Goal: Task Accomplishment & Management: Use online tool/utility

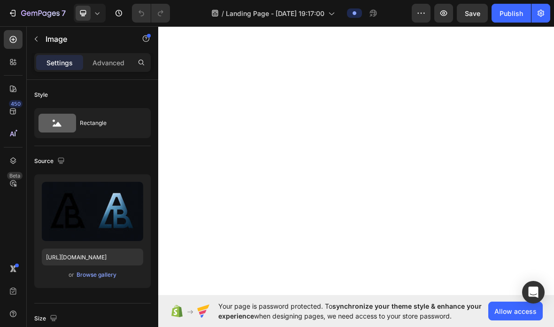
scroll to position [115, 0]
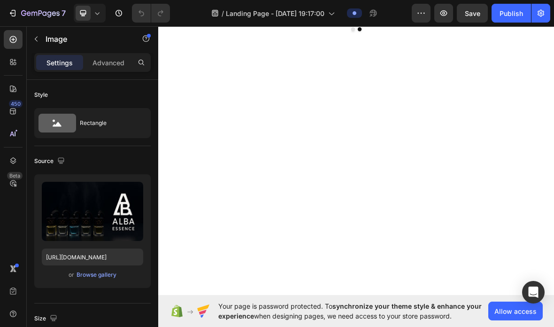
scroll to position [58, 0]
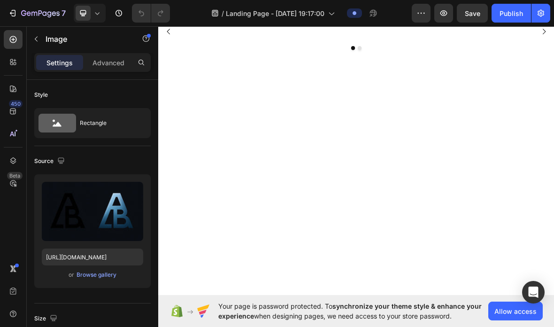
scroll to position [39, 0]
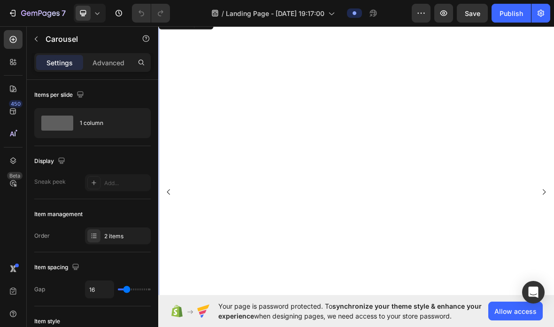
click at [177, 266] on icon "Carousel Back Arrow" at bounding box center [172, 263] width 11 height 11
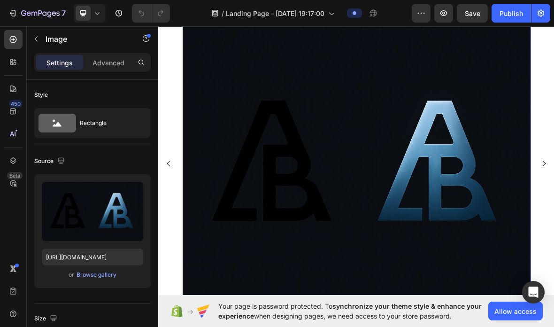
scroll to position [97, 0]
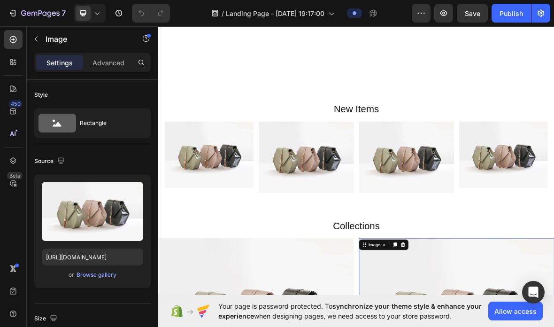
scroll to position [283, 0]
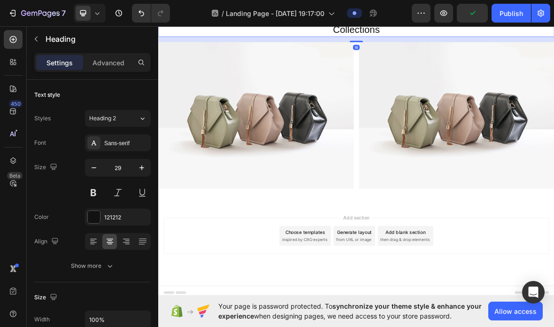
click at [234, 22] on div "Heading" at bounding box center [196, 14] width 76 height 15
click at [229, 18] on icon at bounding box center [226, 15] width 8 height 8
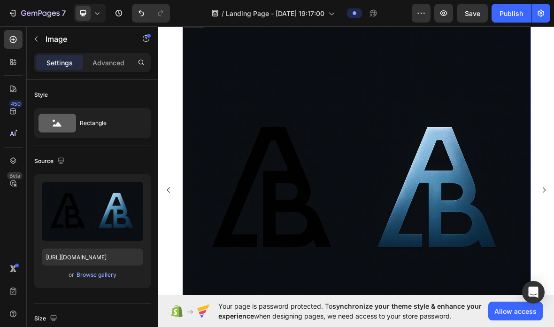
scroll to position [53, 0]
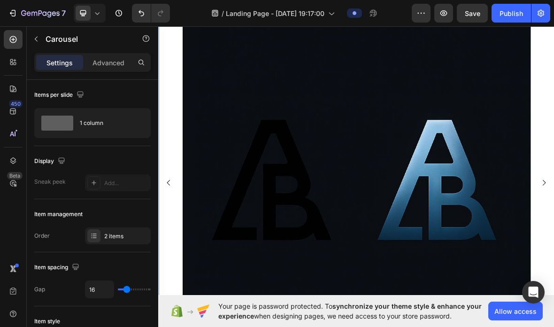
click at [176, 254] on icon "Carousel Back Arrow" at bounding box center [172, 250] width 11 height 11
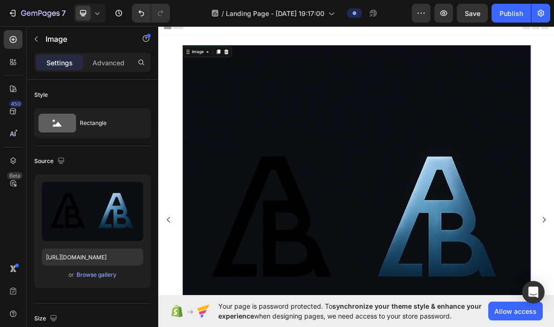
scroll to position [0, 0]
click at [250, 65] on div at bounding box center [254, 64] width 11 height 11
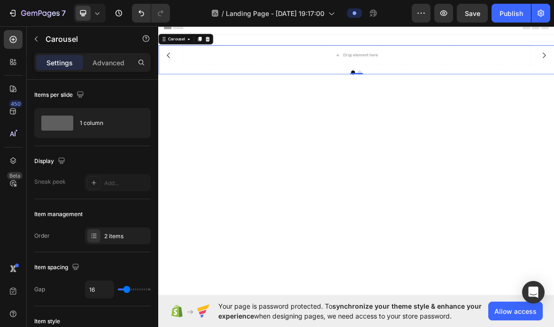
click at [174, 75] on icon "Carousel Back Arrow" at bounding box center [172, 69] width 11 height 11
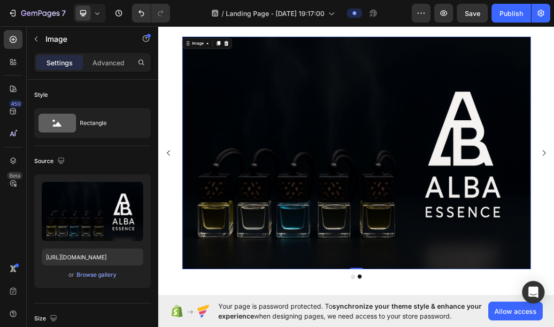
scroll to position [13, 0]
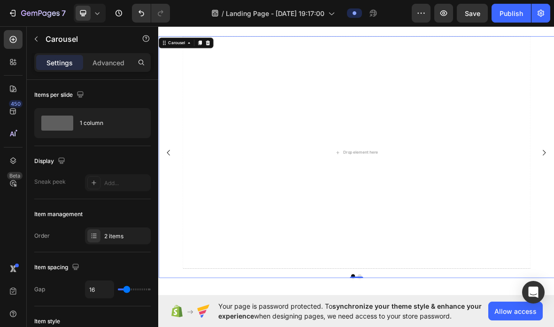
click at [177, 206] on icon "Carousel Back Arrow" at bounding box center [172, 207] width 11 height 11
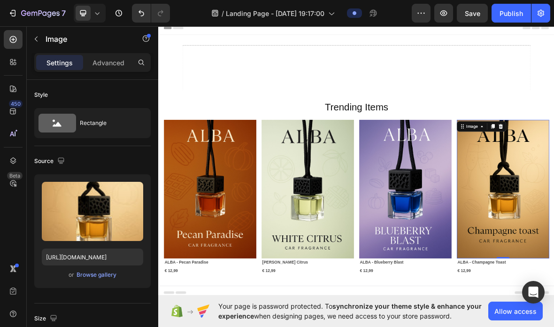
scroll to position [0, 0]
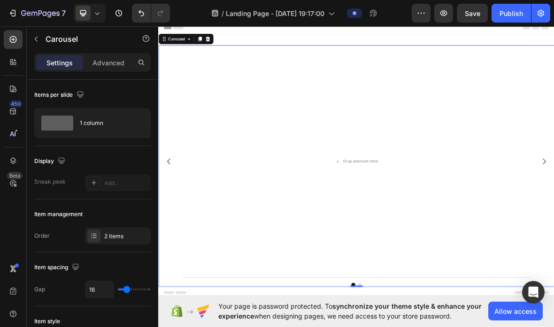
click at [542, 11] on icon "button" at bounding box center [540, 13] width 7 height 7
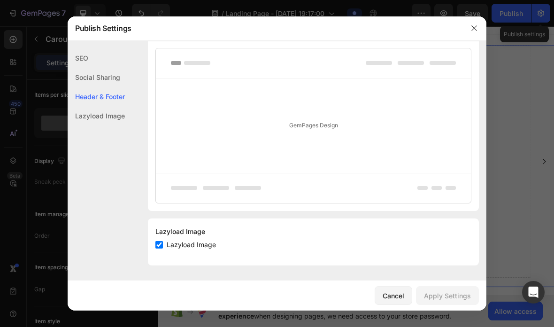
scroll to position [506, 0]
click at [468, 36] on div at bounding box center [474, 28] width 24 height 24
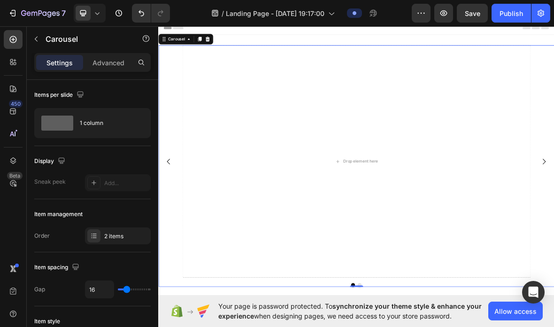
click at [447, 10] on icon "button" at bounding box center [443, 12] width 9 height 9
click at [443, 14] on icon "button" at bounding box center [443, 13] width 3 height 3
click at [422, 17] on icon "button" at bounding box center [420, 12] width 9 height 9
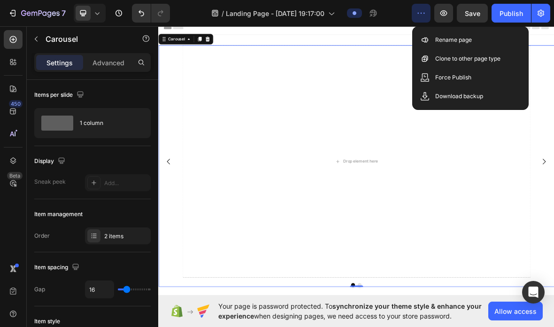
click at [463, 77] on p "Force Publish" at bounding box center [453, 77] width 36 height 9
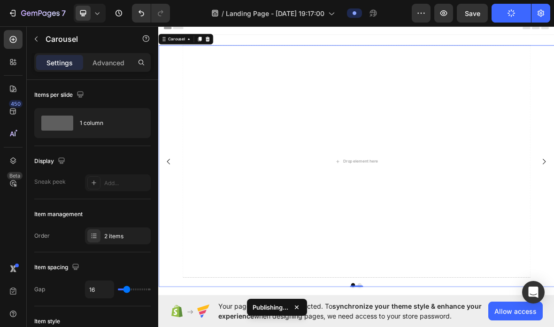
click at [301, 304] on icon at bounding box center [296, 306] width 9 height 9
click at [299, 304] on span "Your page is password protected. To synchronize your theme style & enhance your…" at bounding box center [353, 311] width 270 height 20
click at [516, 15] on button "Publish" at bounding box center [510, 13] width 39 height 19
click at [539, 13] on icon "button" at bounding box center [540, 13] width 7 height 7
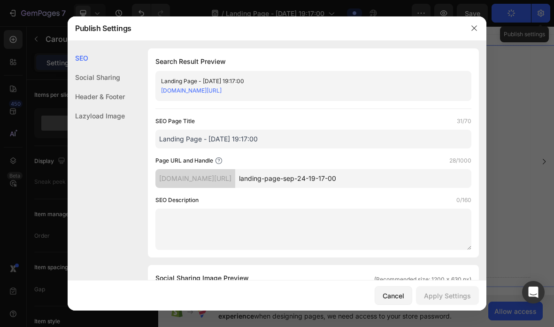
click at [468, 22] on button "button" at bounding box center [474, 28] width 15 height 15
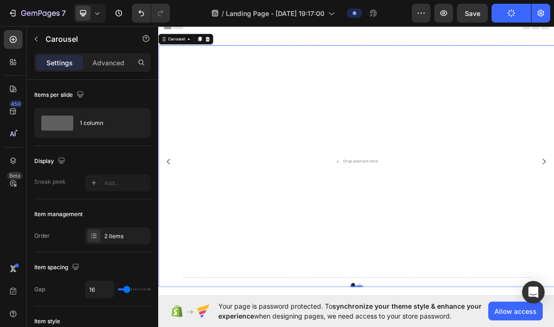
click at [512, 11] on icon "button" at bounding box center [511, 10] width 1 height 2
click at [430, 12] on button "button" at bounding box center [421, 13] width 19 height 19
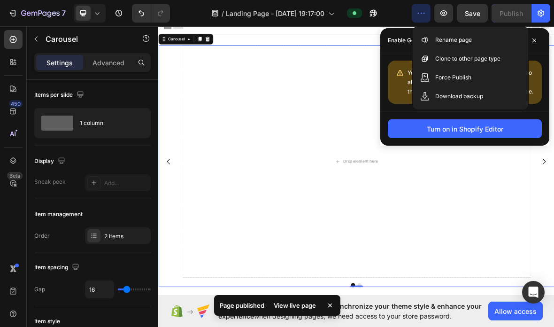
click at [553, 247] on div "Drop element here" at bounding box center [440, 220] width 496 height 330
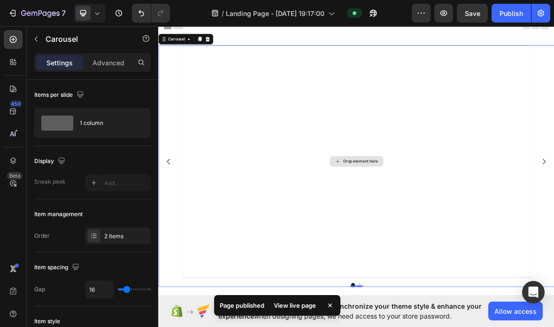
click at [428, 15] on button "button" at bounding box center [421, 13] width 19 height 19
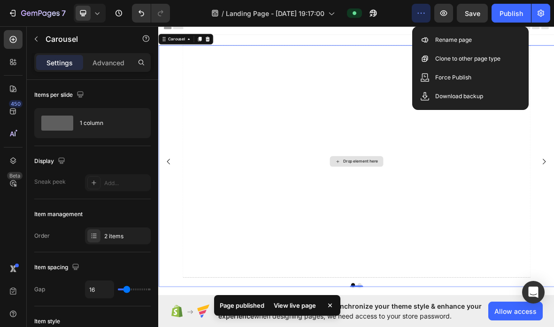
click at [553, 172] on div "Drop element here" at bounding box center [440, 220] width 496 height 330
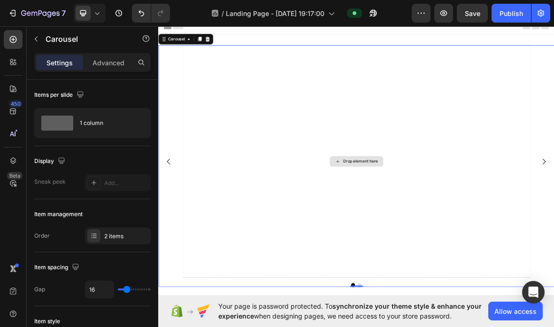
click at [542, 18] on button "button" at bounding box center [540, 13] width 19 height 19
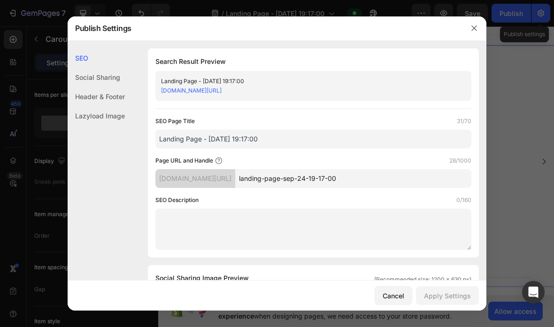
click at [479, 27] on button "button" at bounding box center [474, 28] width 15 height 15
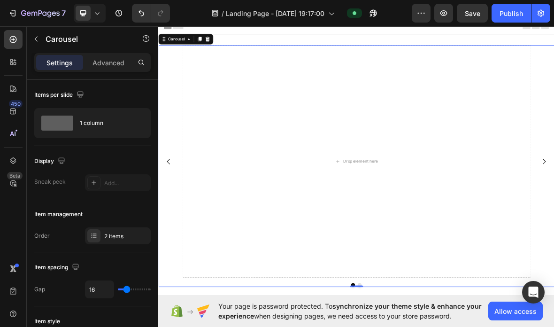
click at [443, 13] on icon "button" at bounding box center [443, 12] width 9 height 9
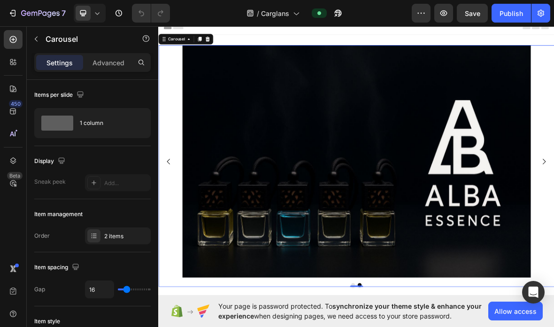
click at [182, 221] on button "Carousel Back Arrow" at bounding box center [173, 220] width 26 height 26
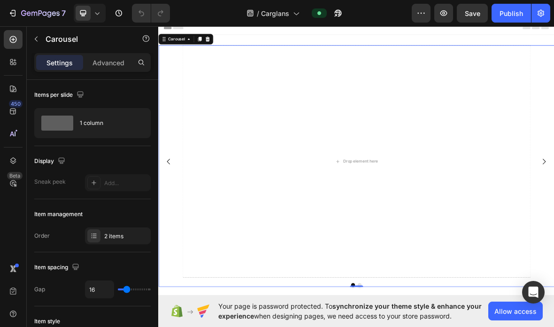
click at [293, 11] on icon at bounding box center [295, 12] width 9 height 9
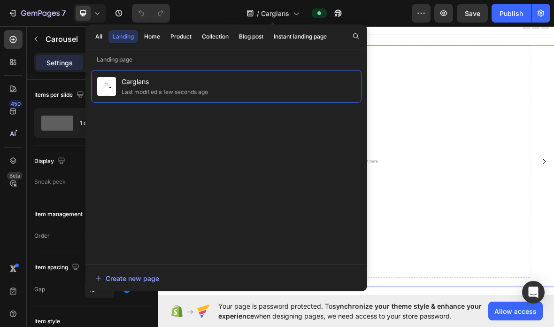
click at [493, 61] on div "Drop element here" at bounding box center [440, 220] width 496 height 330
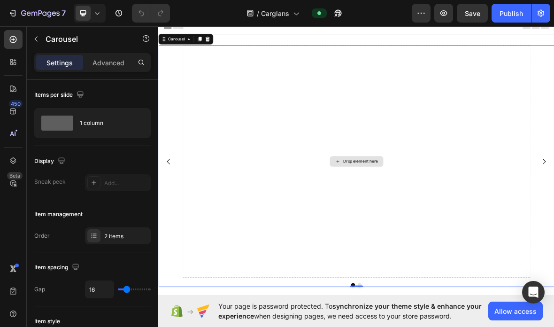
click at [414, 16] on button "button" at bounding box center [421, 13] width 19 height 19
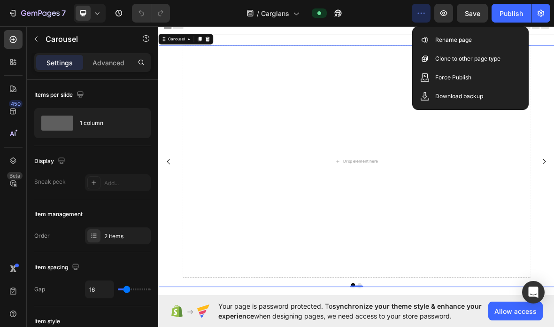
click at [453, 11] on button "button" at bounding box center [443, 13] width 19 height 19
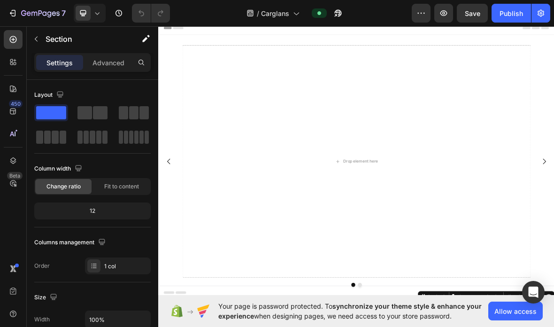
click at [44, 30] on div "Section" at bounding box center [76, 39] width 98 height 24
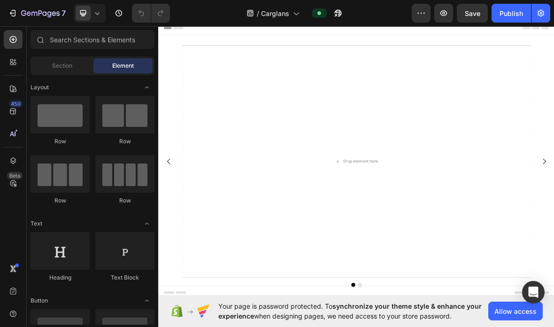
click at [64, 111] on div at bounding box center [60, 115] width 59 height 38
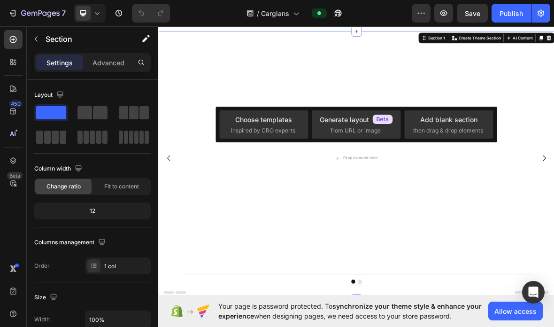
click at [464, 120] on div "Add blank section" at bounding box center [448, 120] width 57 height 10
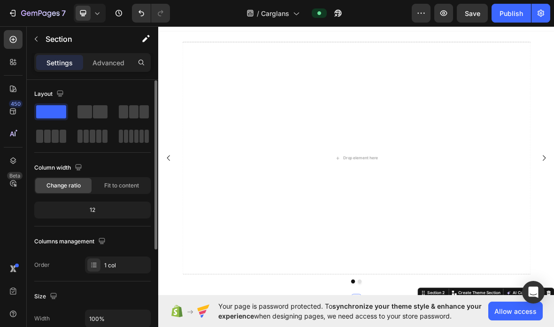
scroll to position [0, 0]
click at [43, 38] on button "button" at bounding box center [36, 38] width 15 height 15
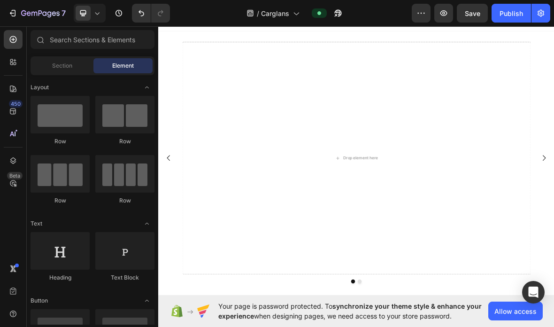
click at [52, 110] on div at bounding box center [60, 115] width 59 height 38
click at [74, 107] on div at bounding box center [60, 115] width 59 height 38
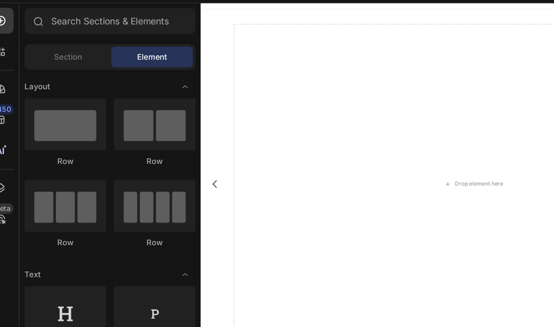
click at [53, 96] on div at bounding box center [60, 115] width 59 height 38
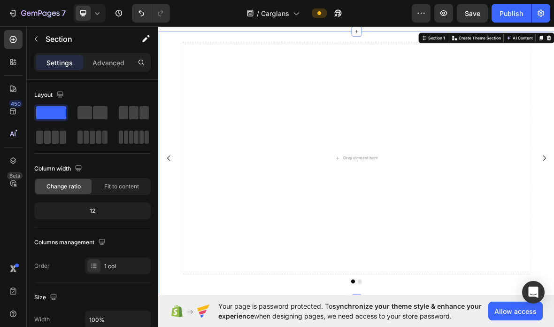
click at [46, 140] on span at bounding box center [47, 136] width 7 height 13
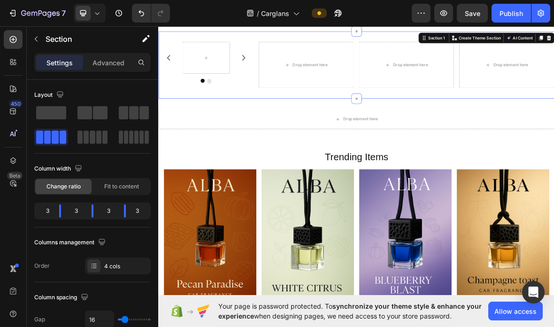
click at [56, 108] on span at bounding box center [51, 112] width 30 height 13
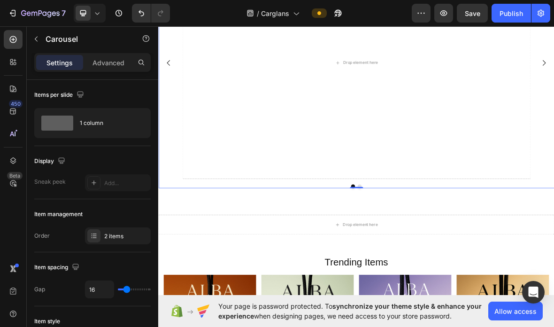
scroll to position [128, 0]
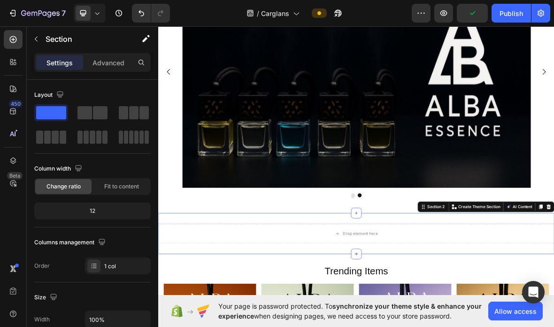
click at [47, 138] on span at bounding box center [47, 136] width 7 height 13
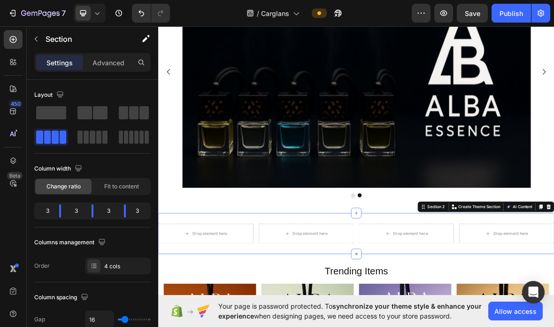
click at [53, 118] on span at bounding box center [51, 112] width 30 height 13
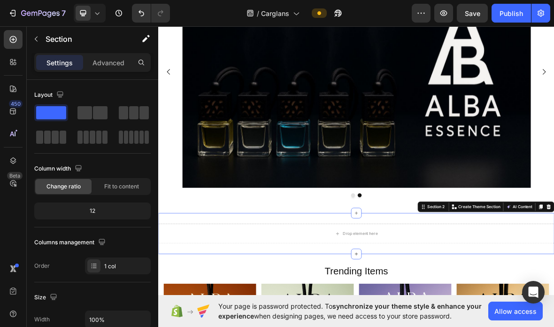
click at [145, 109] on span at bounding box center [143, 112] width 9 height 13
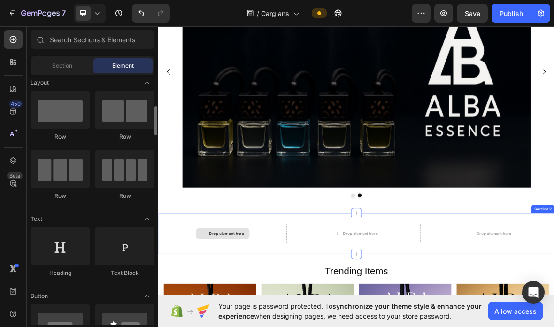
scroll to position [0, 0]
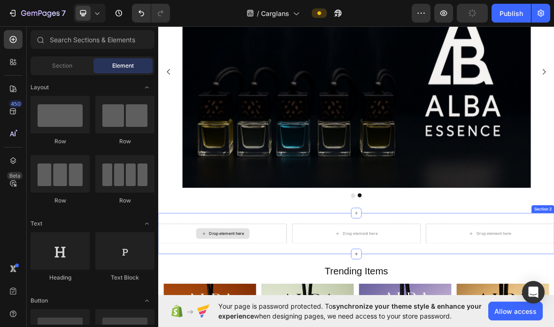
click at [85, 63] on div "Section" at bounding box center [61, 65] width 59 height 15
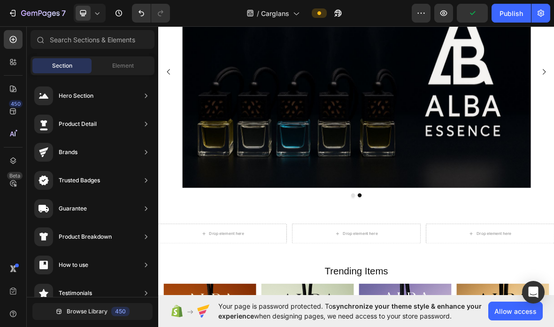
click at [124, 68] on span "Element" at bounding box center [123, 65] width 22 height 8
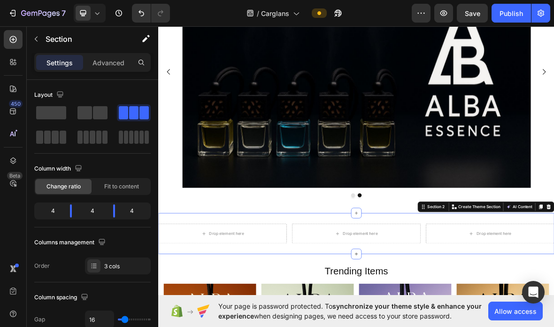
click at [45, 117] on span at bounding box center [51, 112] width 30 height 13
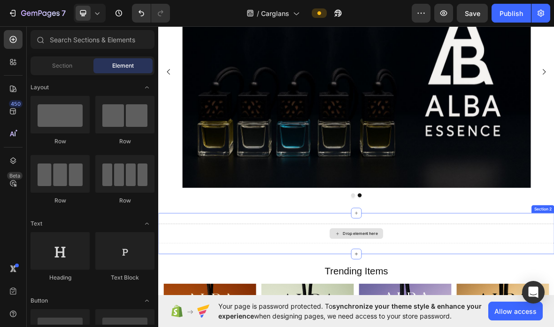
click at [455, 316] on div "Drop element here" at bounding box center [440, 322] width 76 height 15
click at [436, 324] on div "Drop element here" at bounding box center [446, 323] width 50 height 8
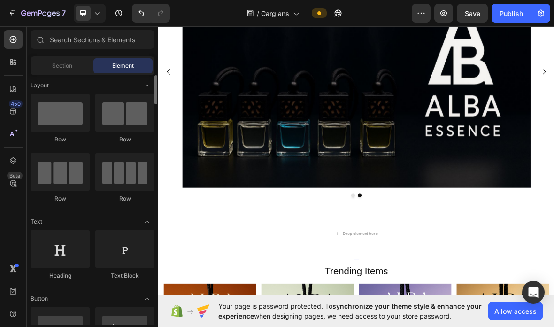
click at [65, 115] on div at bounding box center [60, 113] width 59 height 38
click at [65, 116] on div at bounding box center [60, 113] width 59 height 38
click at [61, 109] on div at bounding box center [60, 113] width 59 height 38
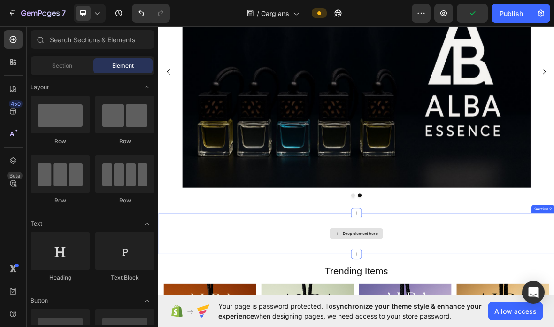
click at [450, 326] on div "Drop element here" at bounding box center [440, 322] width 76 height 15
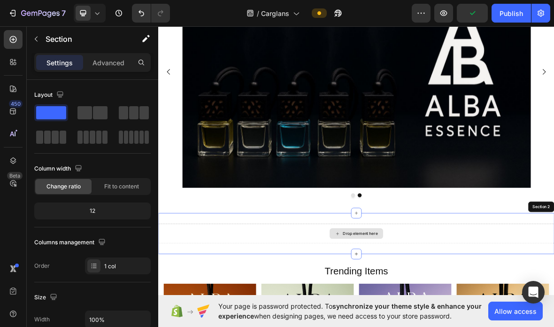
click at [481, 318] on div "Drop element here" at bounding box center [439, 323] width 563 height 28
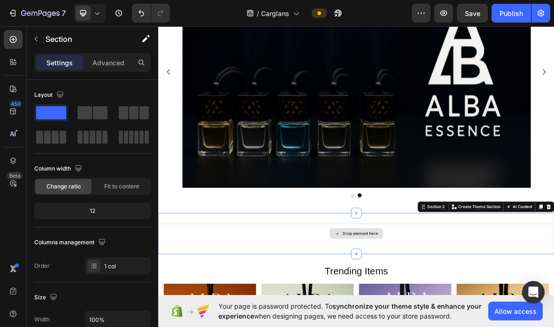
click at [486, 313] on div "Drop element here" at bounding box center [439, 323] width 563 height 28
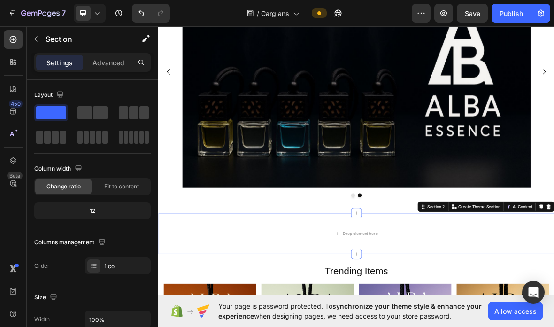
click at [126, 117] on span at bounding box center [123, 112] width 9 height 13
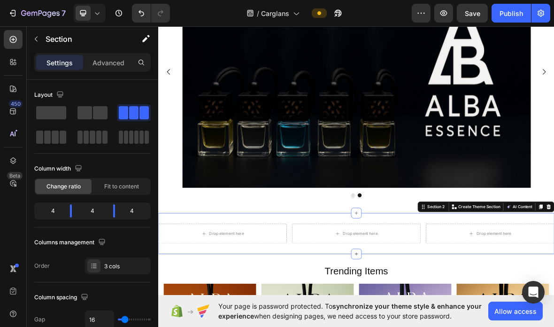
click at [112, 69] on div "Advanced" at bounding box center [108, 62] width 47 height 15
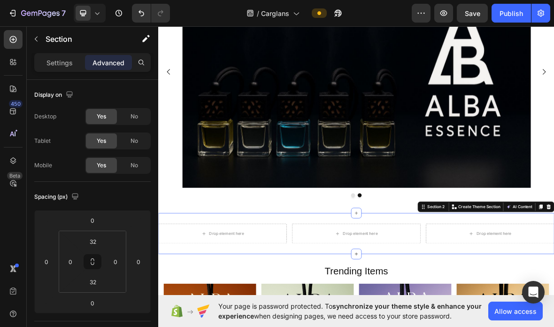
click at [42, 44] on button "button" at bounding box center [36, 38] width 15 height 15
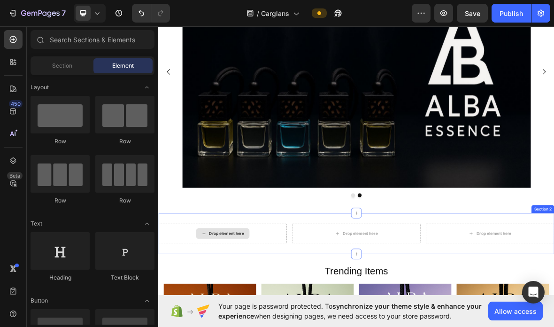
click at [269, 326] on div "Drop element here" at bounding box center [250, 322] width 76 height 15
click at [270, 319] on div "Drop element here" at bounding box center [255, 323] width 50 height 8
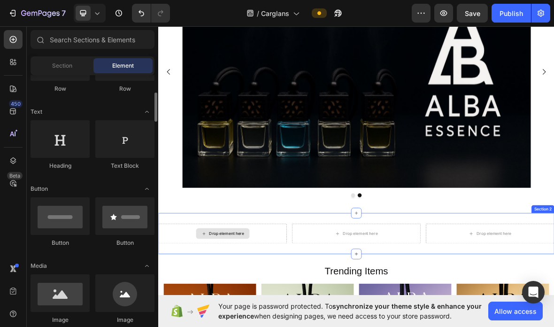
scroll to position [121, 0]
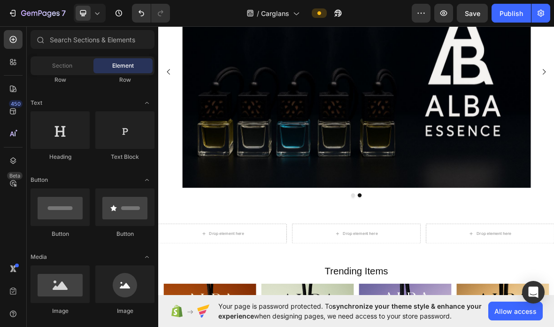
click at [272, 324] on div "Drop element here" at bounding box center [255, 323] width 50 height 8
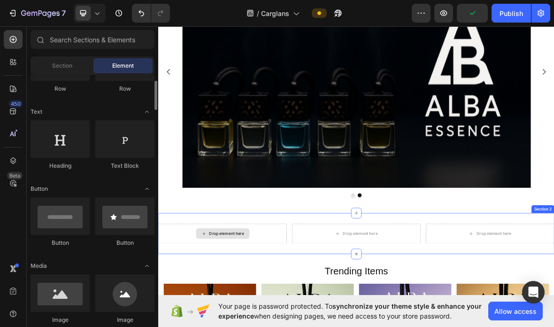
scroll to position [106, 0]
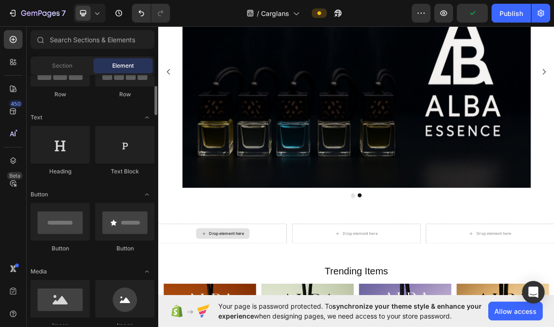
click at [132, 234] on div at bounding box center [124, 222] width 59 height 38
click at [132, 220] on div at bounding box center [124, 222] width 59 height 38
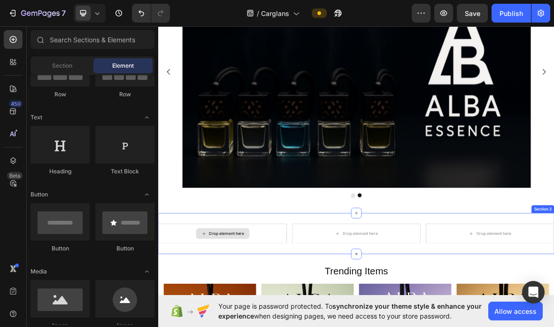
click at [254, 326] on div "Drop element here" at bounding box center [250, 322] width 76 height 15
click at [254, 319] on div "Drop element here" at bounding box center [255, 323] width 50 height 8
click at [261, 321] on div "Drop element here" at bounding box center [255, 323] width 50 height 8
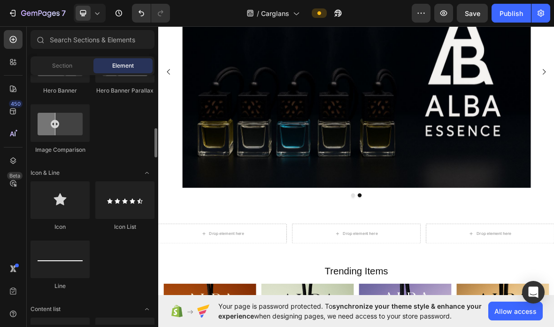
scroll to position [520, 0]
click at [130, 195] on div at bounding box center [124, 199] width 59 height 38
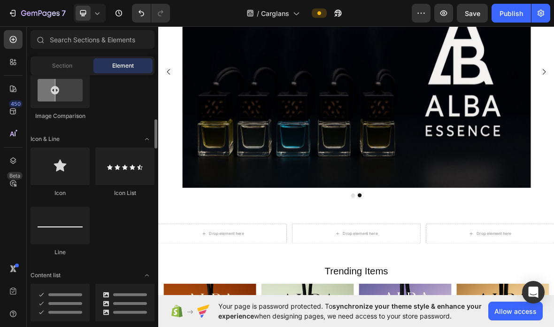
scroll to position [582, 0]
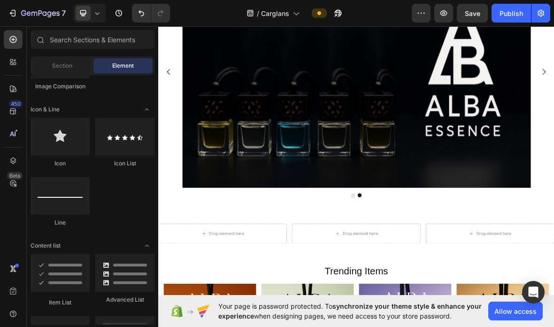
click at [79, 138] on div at bounding box center [60, 137] width 59 height 38
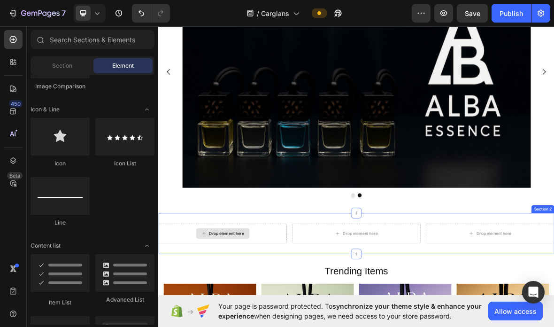
click at [271, 324] on div "Drop element here" at bounding box center [255, 323] width 50 height 8
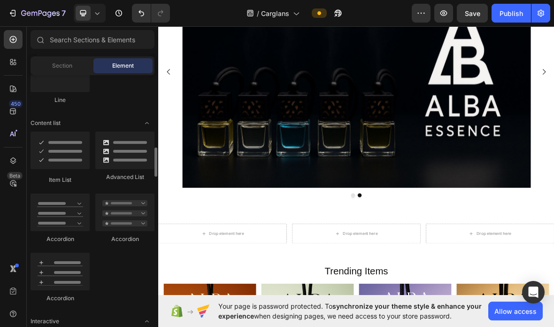
scroll to position [704, 0]
click at [141, 218] on div at bounding box center [124, 213] width 59 height 38
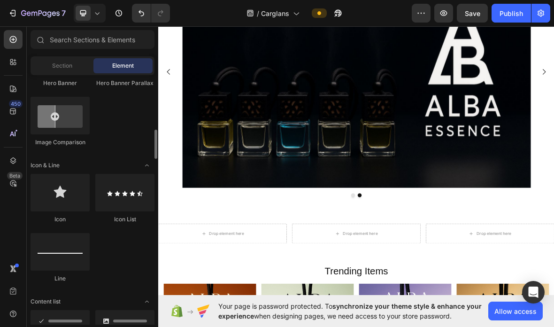
scroll to position [526, 0]
click at [68, 188] on div at bounding box center [60, 192] width 59 height 38
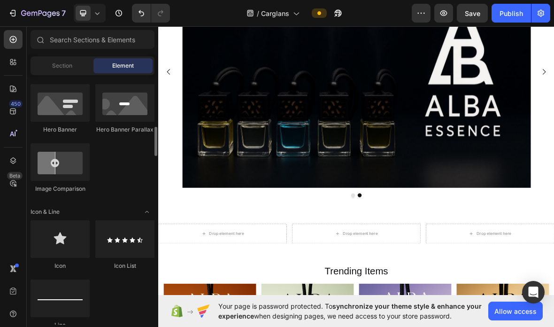
scroll to position [477, 0]
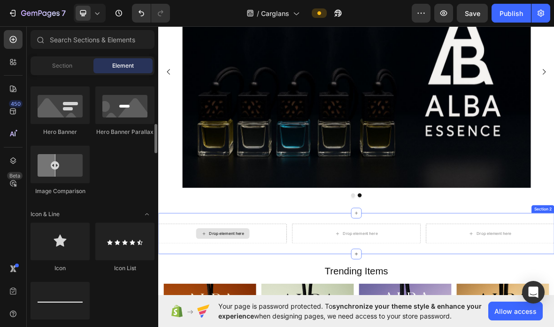
click at [264, 319] on div "Drop element here" at bounding box center [255, 323] width 50 height 8
click at [256, 322] on div "Drop element here" at bounding box center [255, 323] width 50 height 8
click at [248, 326] on div "Drop element here" at bounding box center [255, 323] width 50 height 8
click at [248, 325] on div "Drop element here" at bounding box center [255, 323] width 50 height 8
click at [253, 322] on div "Drop element here" at bounding box center [255, 323] width 50 height 8
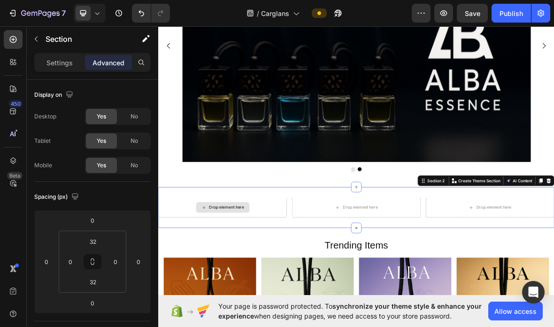
scroll to position [179, 0]
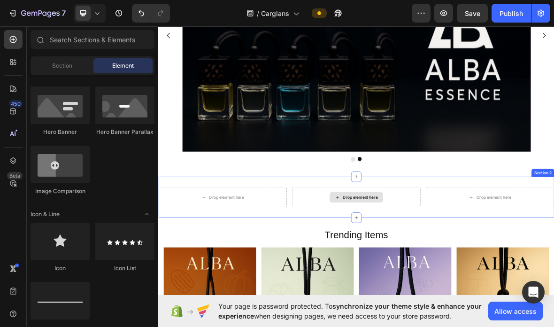
click at [461, 277] on div "Drop element here" at bounding box center [440, 271] width 76 height 15
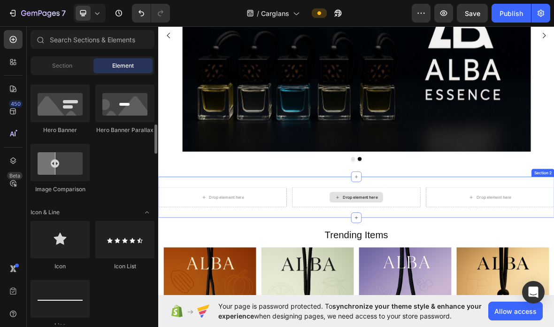
scroll to position [478, 0]
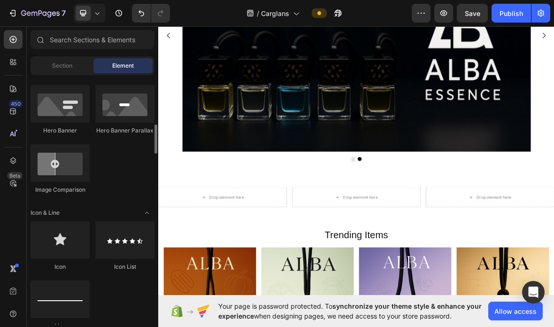
click at [136, 251] on div at bounding box center [124, 240] width 59 height 38
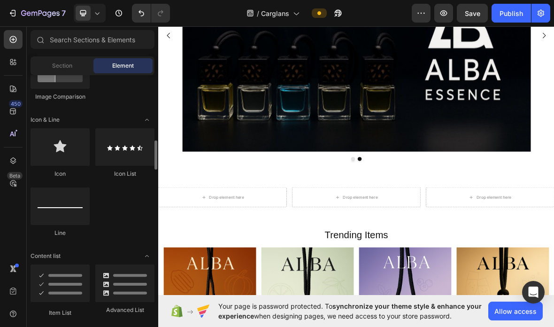
scroll to position [571, 0]
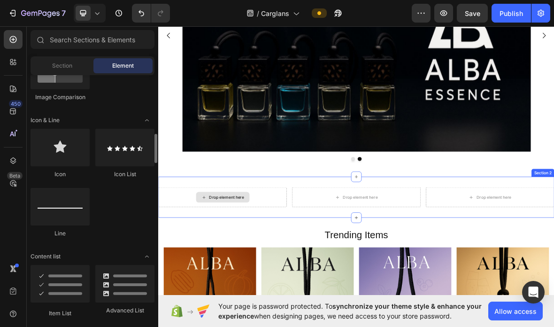
click at [261, 277] on div "Drop element here" at bounding box center [250, 271] width 76 height 15
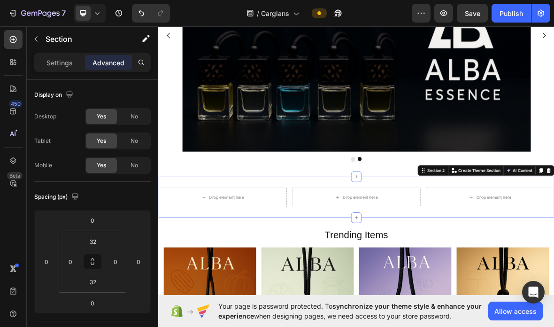
click at [553, 228] on div "Section 2" at bounding box center [549, 233] width 40 height 11
click at [553, 241] on div "Drop element here Image Carousel Row Section 1" at bounding box center [439, 51] width 563 height 381
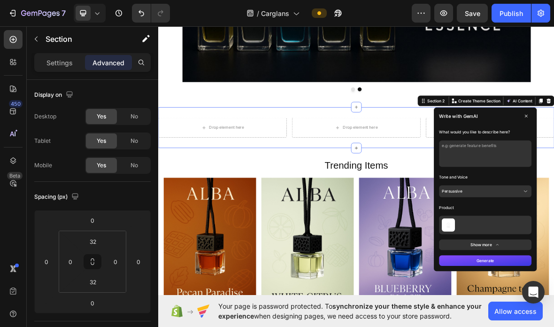
scroll to position [283, 0]
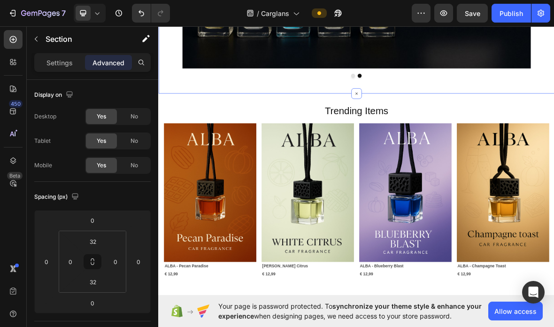
scroll to position [300, 0]
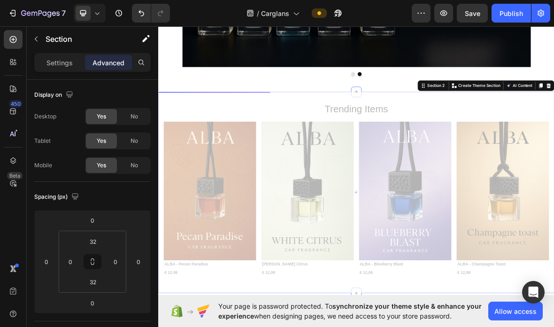
click at [144, 13] on icon "Undo/Redo" at bounding box center [141, 12] width 9 height 9
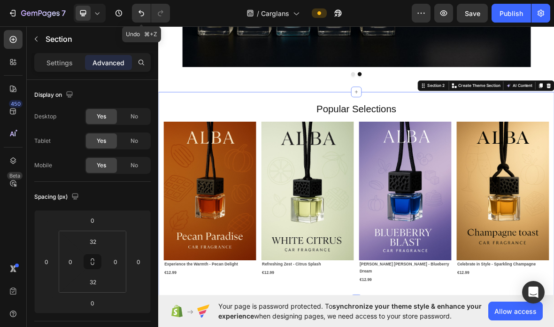
click at [136, 13] on button "Undo/Redo" at bounding box center [141, 13] width 19 height 19
click at [140, 10] on icon "Undo/Redo" at bounding box center [141, 12] width 9 height 9
click at [141, 10] on icon "Undo/Redo" at bounding box center [141, 12] width 9 height 9
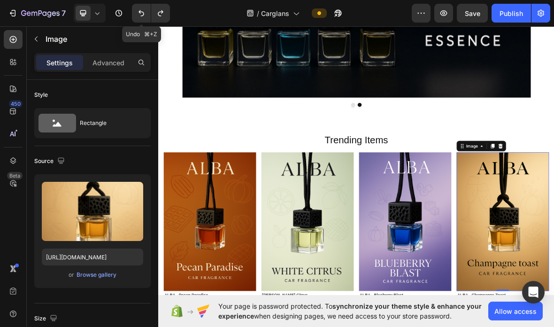
scroll to position [257, 0]
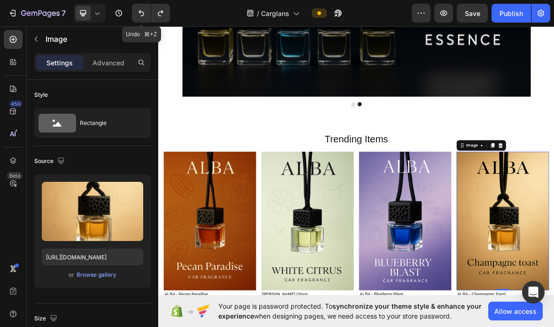
click at [142, 17] on icon "Undo/Redo" at bounding box center [141, 12] width 9 height 9
click at [141, 15] on icon "Undo/Redo" at bounding box center [141, 12] width 9 height 9
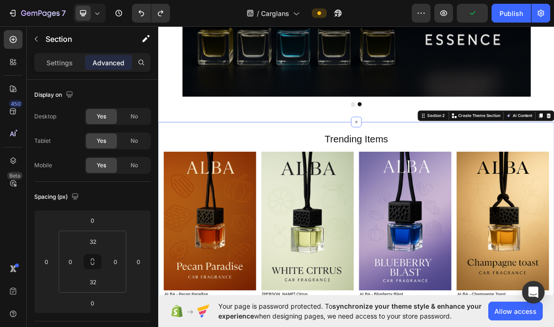
click at [434, 161] on div at bounding box center [439, 164] width 15 height 15
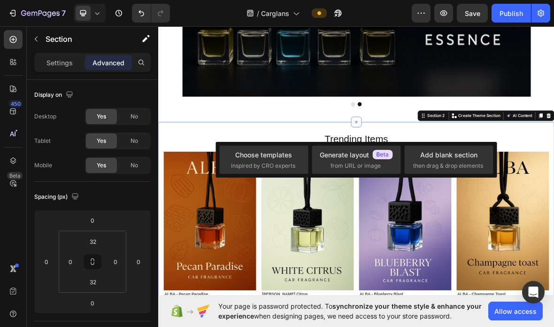
click at [432, 157] on div "Add blank section" at bounding box center [448, 155] width 57 height 10
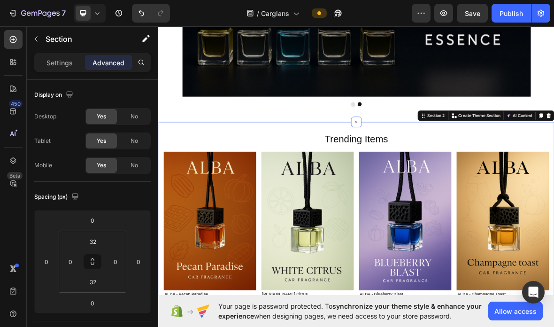
click at [429, 166] on div "Trending Items Heading Image ALBA - Pecan Paradise Text Block € 12,99 Text Bloc…" at bounding box center [439, 307] width 563 height 286
click at [439, 159] on div at bounding box center [439, 164] width 15 height 15
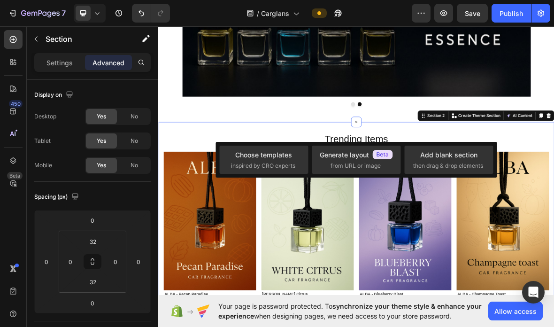
click at [464, 161] on span "then drag & drop elements" at bounding box center [448, 165] width 70 height 8
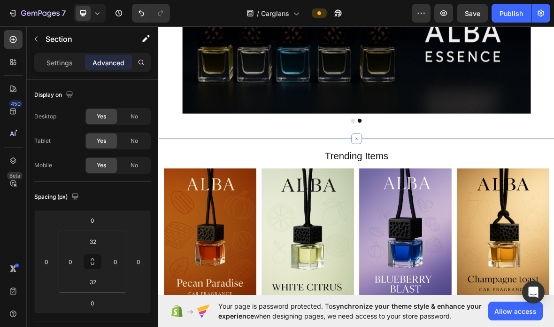
scroll to position [213, 0]
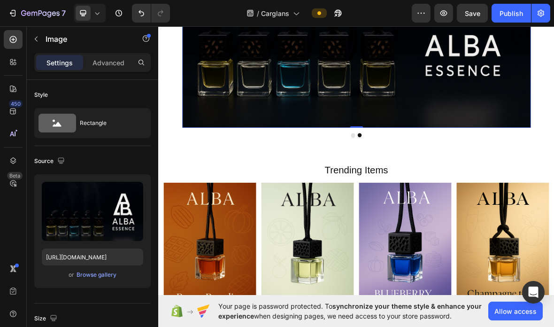
click at [504, 133] on img at bounding box center [440, 7] width 496 height 330
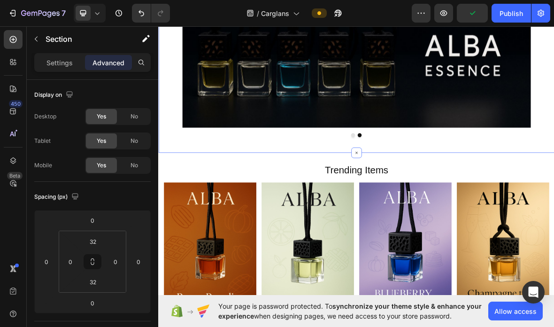
click at [49, 41] on p "Section" at bounding box center [84, 38] width 77 height 11
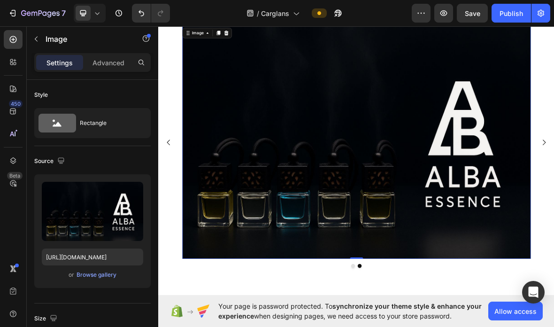
scroll to position [25, 0]
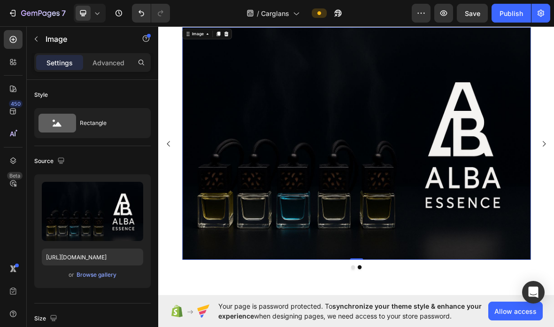
click at [553, 276] on img at bounding box center [440, 195] width 496 height 330
click at [110, 64] on p "Advanced" at bounding box center [108, 63] width 32 height 10
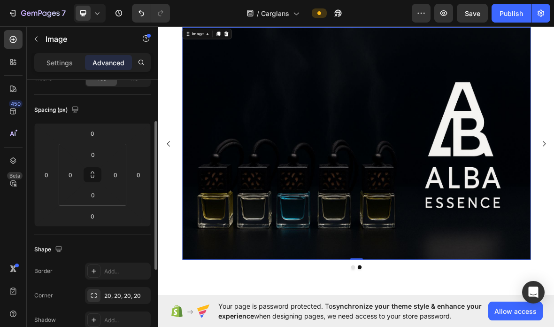
scroll to position [84, 0]
click at [279, 198] on img at bounding box center [440, 195] width 496 height 330
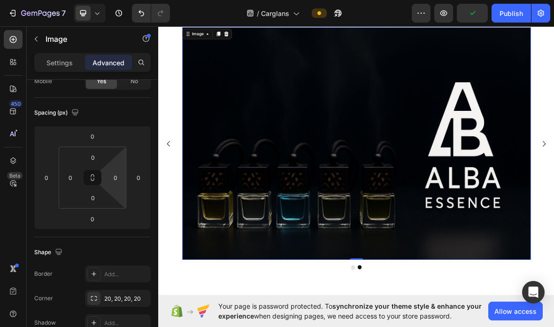
click at [116, 176] on input "0" at bounding box center [115, 177] width 14 height 14
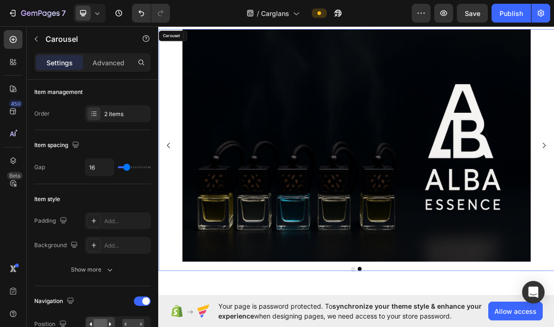
scroll to position [0, 0]
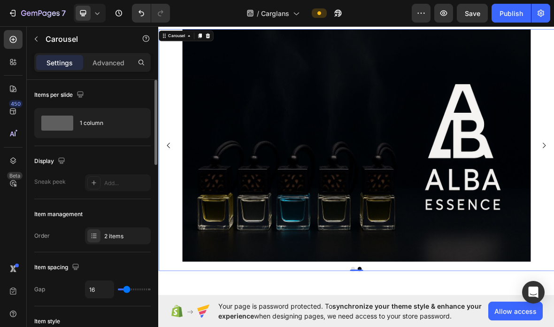
click at [177, 195] on icon "Carousel Back Arrow" at bounding box center [172, 197] width 11 height 11
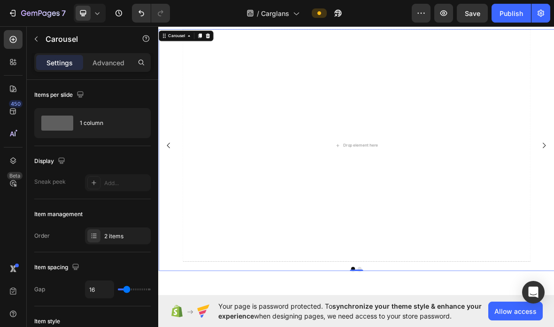
click at [176, 190] on button "Carousel Back Arrow" at bounding box center [173, 197] width 26 height 26
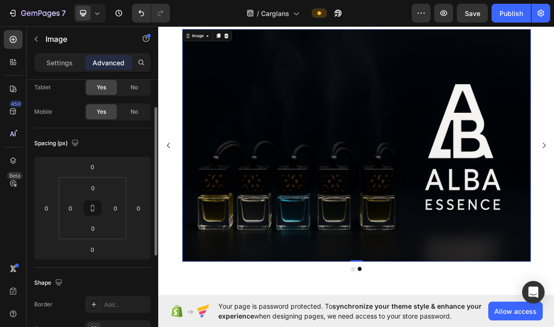
scroll to position [55, 0]
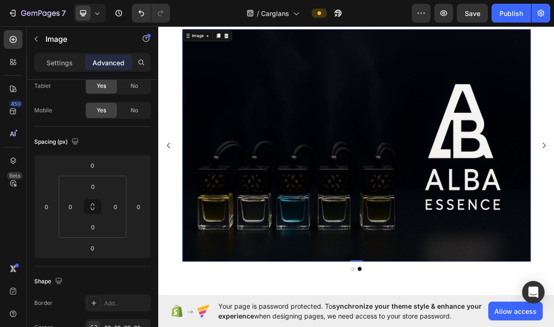
click at [46, 203] on input "0" at bounding box center [46, 206] width 14 height 14
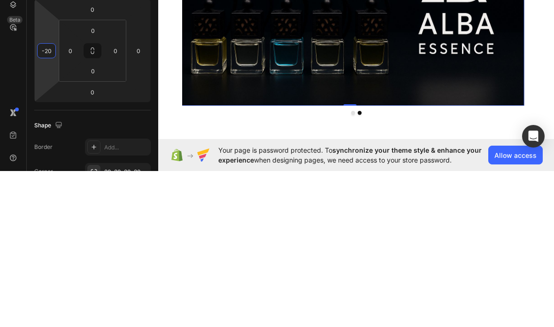
type input "-2"
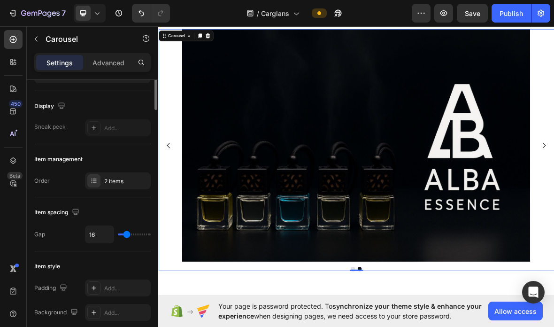
scroll to position [0, 0]
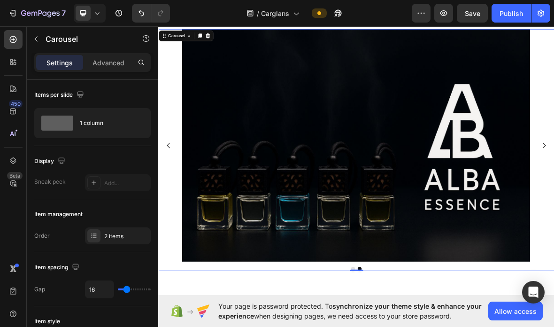
type input "68"
type input "0"
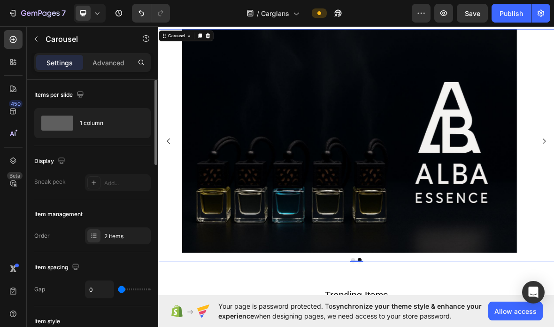
type input "0"
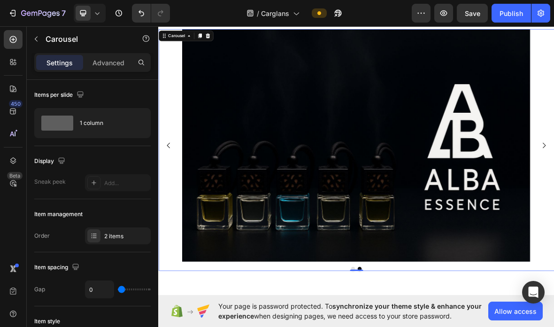
type input "28"
click at [101, 287] on input "28" at bounding box center [99, 289] width 28 height 17
type input "0"
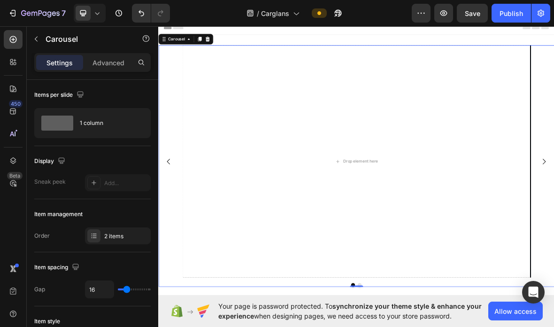
click at [176, 305] on div "Drop element here Image" at bounding box center [439, 220] width 563 height 330
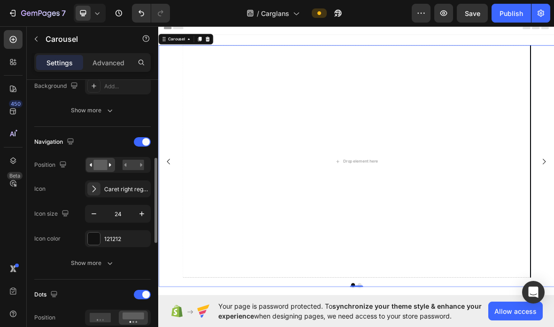
scroll to position [283, 0]
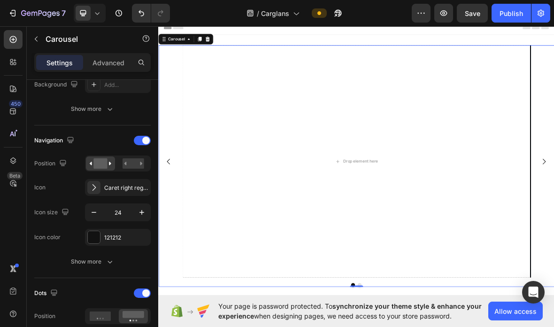
click at [142, 212] on icon "button" at bounding box center [141, 212] width 5 height 5
click at [141, 212] on icon "button" at bounding box center [141, 211] width 9 height 9
click at [142, 214] on icon "button" at bounding box center [141, 211] width 9 height 9
click at [142, 214] on icon "button" at bounding box center [141, 212] width 5 height 5
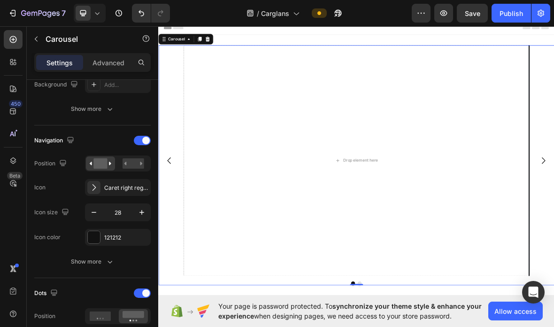
click at [97, 214] on icon "button" at bounding box center [93, 211] width 9 height 9
click at [95, 210] on icon "button" at bounding box center [93, 211] width 9 height 9
click at [94, 209] on icon "button" at bounding box center [93, 211] width 9 height 9
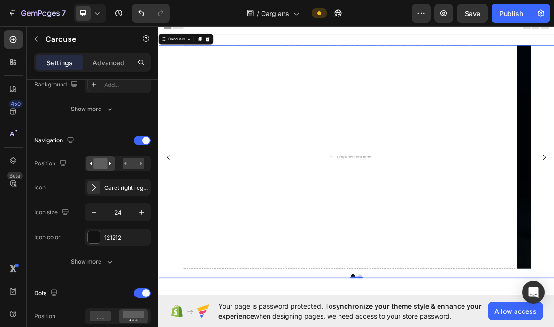
click at [95, 214] on icon "button" at bounding box center [93, 211] width 9 height 9
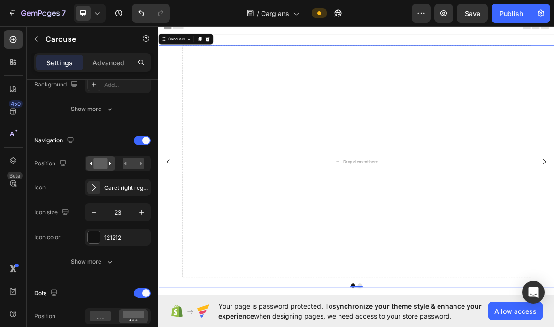
click at [99, 212] on button "button" at bounding box center [93, 212] width 17 height 17
click at [96, 217] on icon "button" at bounding box center [93, 211] width 9 height 9
click at [82, 217] on div "Icon size 21" at bounding box center [92, 212] width 116 height 18
click at [147, 205] on button "button" at bounding box center [141, 212] width 17 height 17
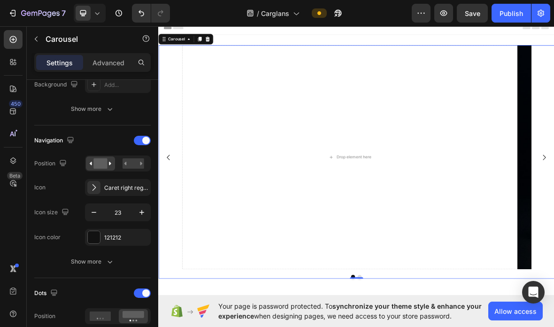
click at [138, 212] on icon "button" at bounding box center [141, 211] width 9 height 9
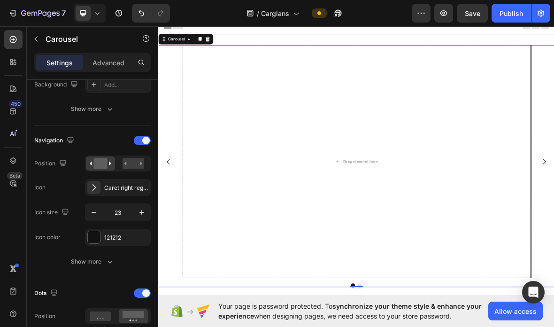
type input "24"
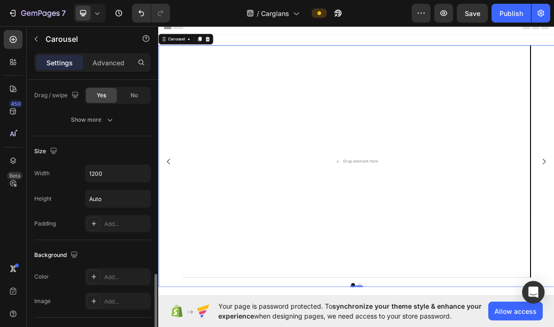
scroll to position [704, 0]
click at [119, 179] on input "1200" at bounding box center [117, 171] width 65 height 17
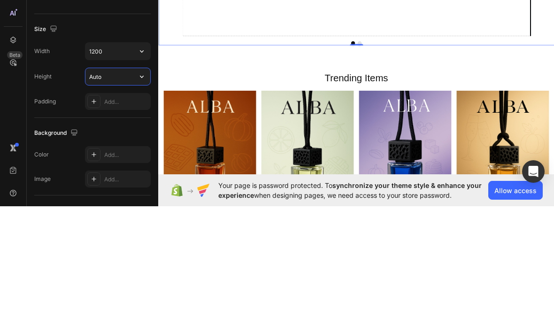
scroll to position [174, 0]
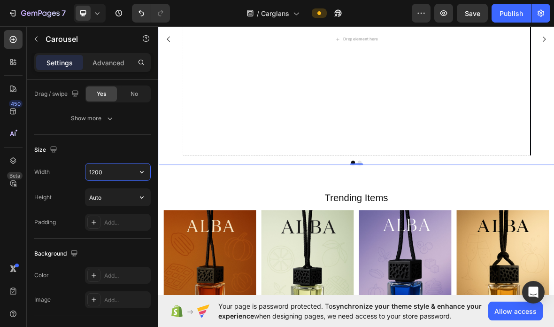
click at [130, 164] on input "1200" at bounding box center [117, 171] width 65 height 17
click at [119, 171] on input "1200" at bounding box center [117, 171] width 65 height 17
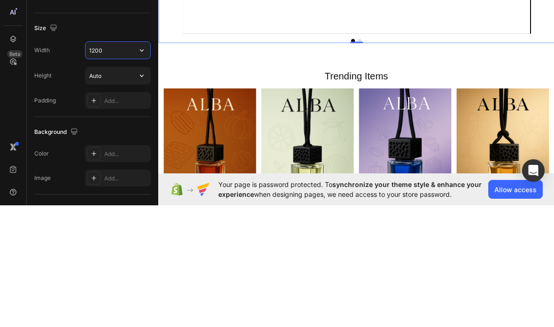
click at [139, 167] on icon "button" at bounding box center [141, 171] width 9 height 9
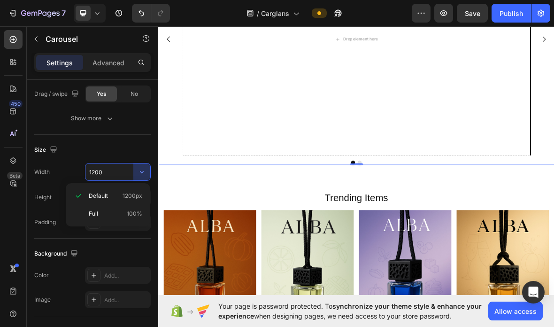
click at [125, 211] on p "Full 100%" at bounding box center [116, 213] width 54 height 8
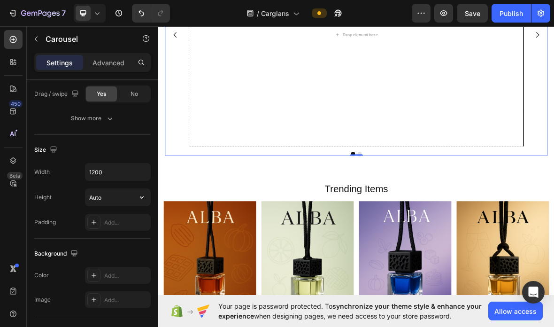
type input "100%"
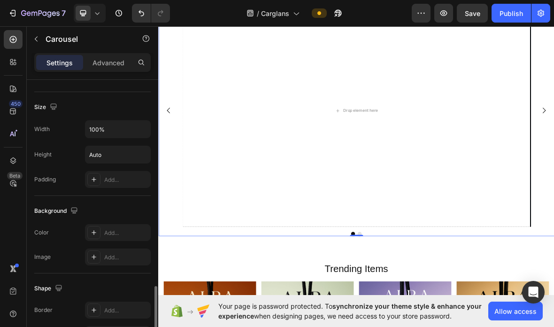
scroll to position [750, 0]
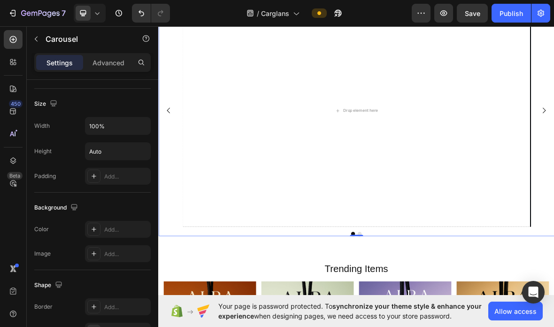
click at [91, 227] on icon at bounding box center [94, 229] width 8 height 8
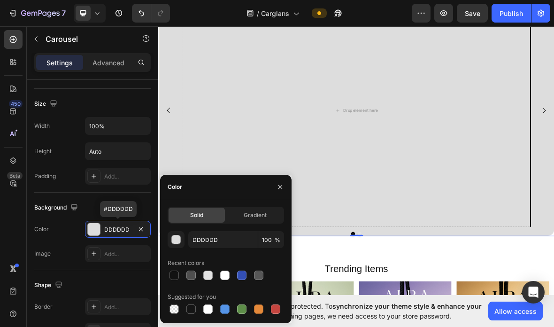
click at [171, 276] on div at bounding box center [173, 274] width 9 height 9
type input "121212"
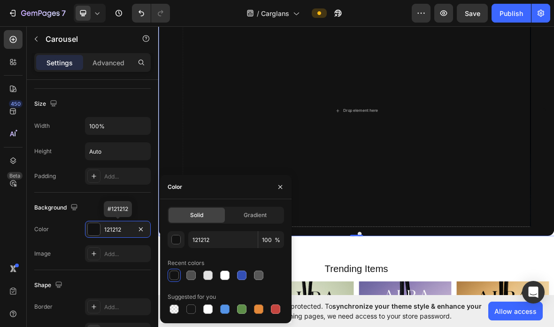
click at [89, 251] on div at bounding box center [93, 253] width 13 height 13
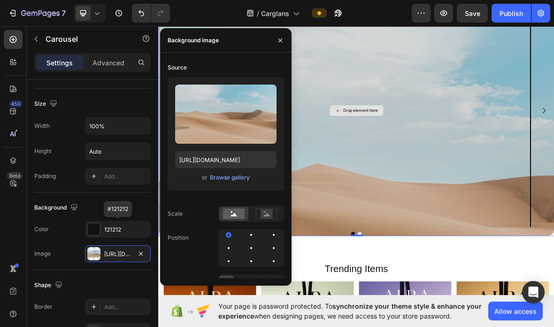
click at [400, 168] on div "Drop element here" at bounding box center [440, 148] width 496 height 330
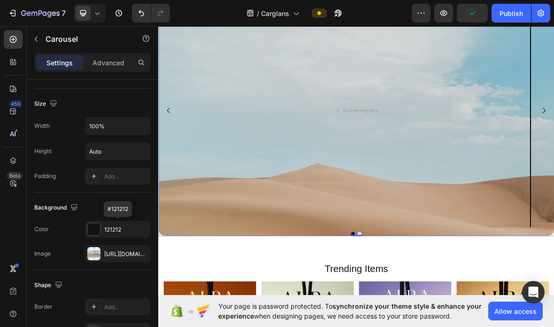
click at [96, 256] on div at bounding box center [93, 253] width 13 height 13
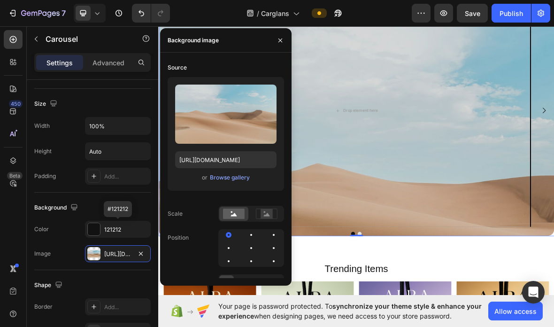
click at [231, 180] on div "Browse gallery" at bounding box center [230, 177] width 40 height 8
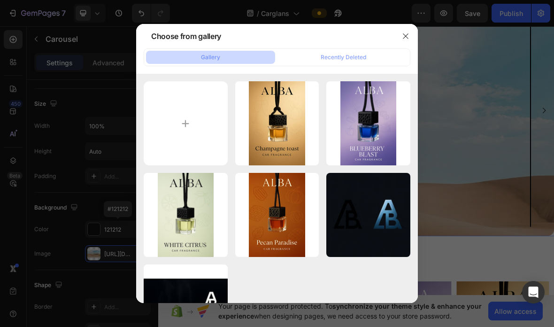
scroll to position [27, 0]
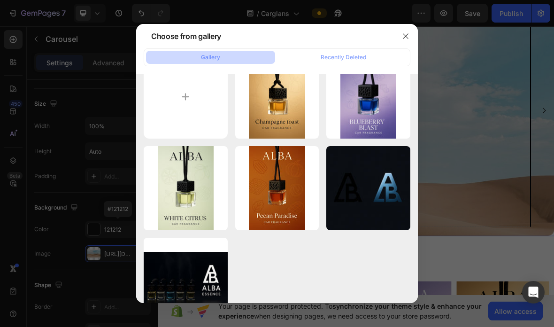
click at [0, 0] on div "WhatsApp Image 2025-...24.jpeg 84.37 kb" at bounding box center [0, 0] width 0 height 0
type input "[URL][DOMAIN_NAME]"
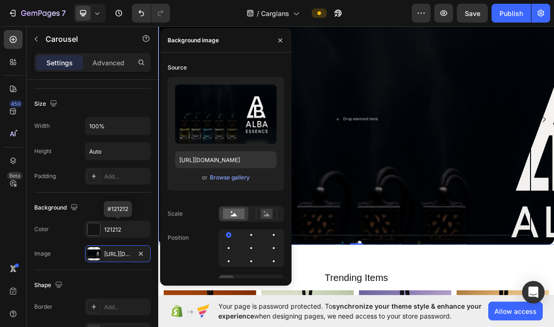
scroll to position [59, 0]
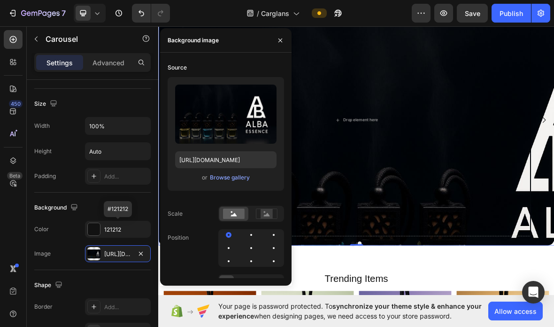
click at [286, 44] on button "button" at bounding box center [280, 40] width 15 height 15
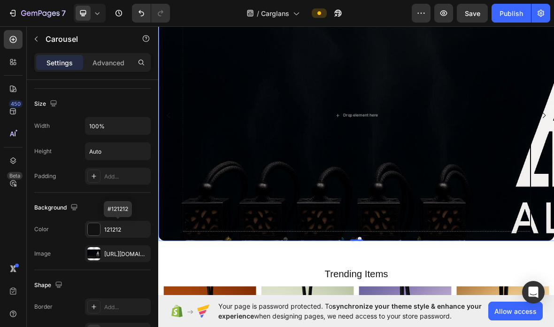
scroll to position [67, 0]
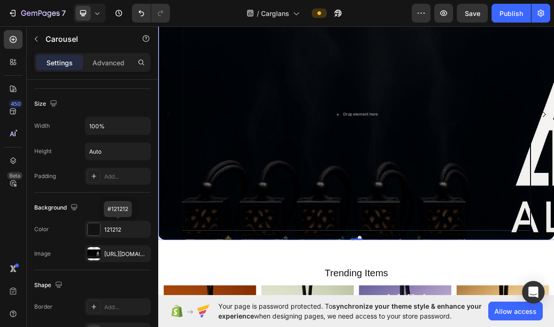
click at [553, 230] on div "Drop element here Image" at bounding box center [439, 153] width 563 height 330
click at [96, 230] on div at bounding box center [94, 229] width 12 height 12
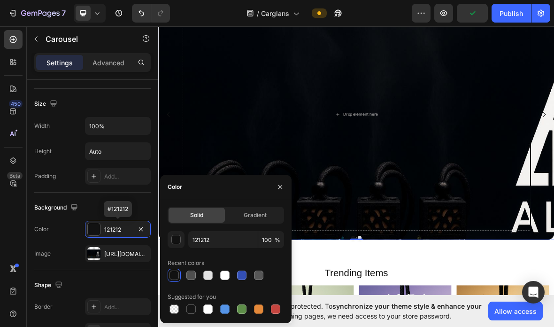
click at [209, 275] on div at bounding box center [207, 274] width 9 height 9
click at [240, 280] on div at bounding box center [241, 274] width 11 height 11
click at [204, 278] on div at bounding box center [207, 274] width 9 height 9
click at [210, 276] on div at bounding box center [207, 274] width 9 height 9
click at [187, 313] on div at bounding box center [190, 308] width 9 height 9
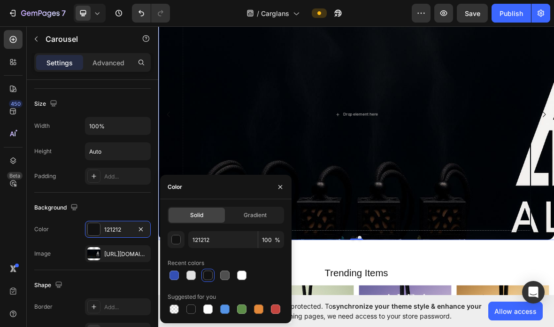
type input "151515"
click at [278, 189] on icon "button" at bounding box center [280, 187] width 8 height 8
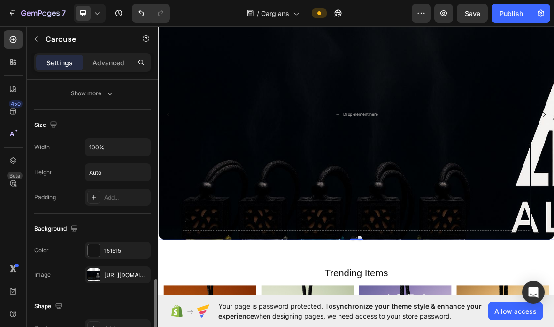
scroll to position [728, 0]
click at [0, 0] on icon "button" at bounding box center [0, 0] width 0 height 0
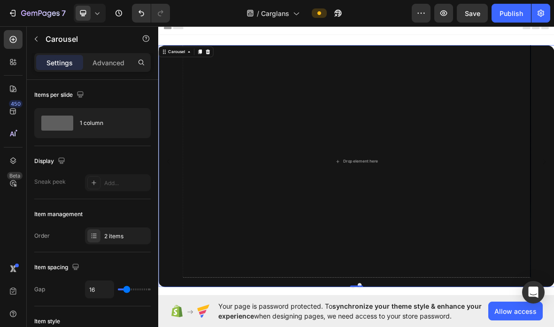
scroll to position [0, 0]
click at [553, 198] on div "Drop element here Image" at bounding box center [439, 220] width 563 height 330
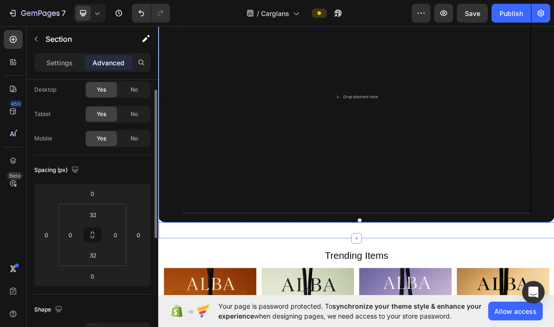
scroll to position [25, 0]
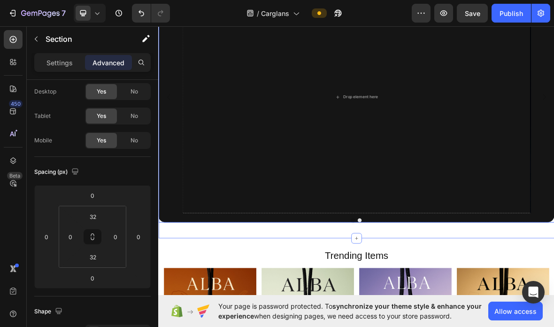
click at [95, 211] on input "32" at bounding box center [93, 216] width 19 height 14
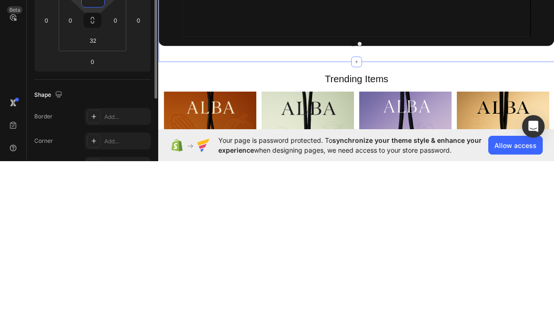
scroll to position [77, 0]
click at [100, 198] on input "32" at bounding box center [93, 205] width 19 height 14
type input "0"
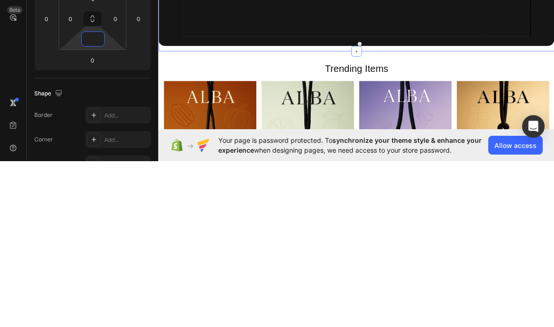
type input "0"
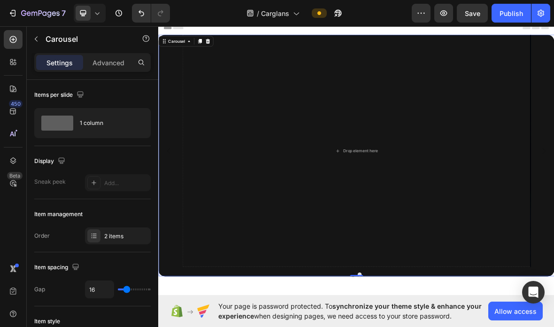
scroll to position [0, 0]
click at [38, 40] on icon "button" at bounding box center [36, 39] width 8 height 8
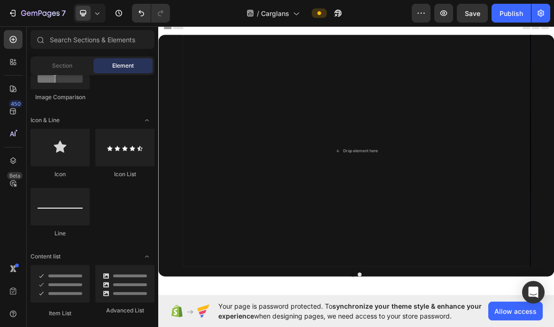
click at [72, 69] on div "Section" at bounding box center [61, 65] width 59 height 15
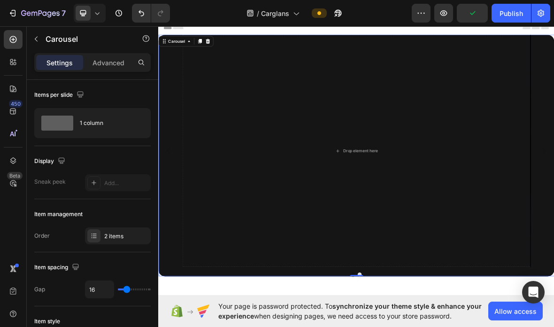
click at [453, 326] on div "Drop element here Image Carousel 0" at bounding box center [439, 212] width 563 height 344
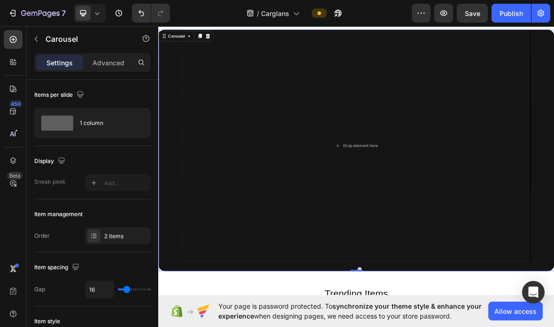
scroll to position [6, 0]
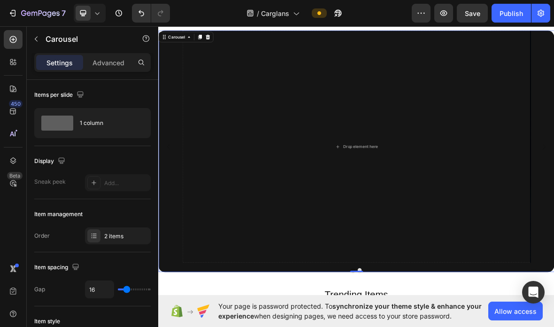
click at [132, 239] on div "2 items" at bounding box center [126, 236] width 44 height 8
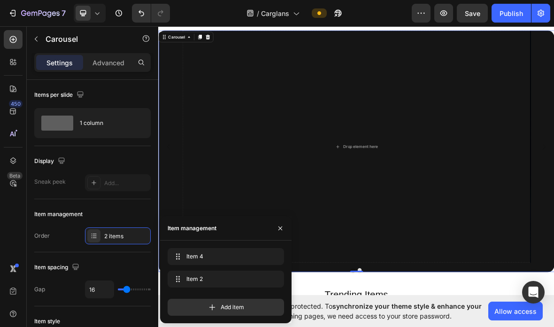
click at [498, 262] on div "Drop element here" at bounding box center [440, 199] width 496 height 330
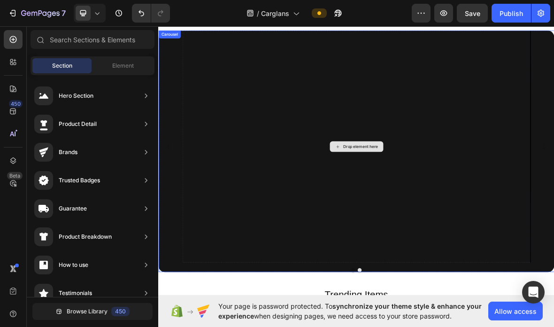
click at [445, 202] on div "Drop element here" at bounding box center [446, 200] width 50 height 8
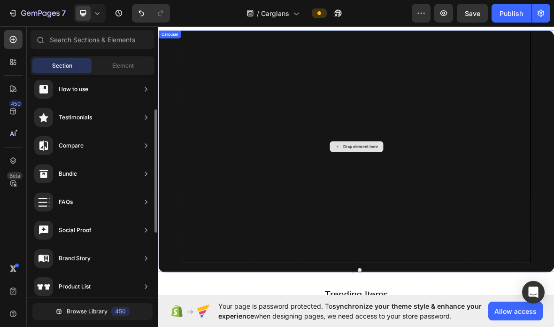
scroll to position [0, 0]
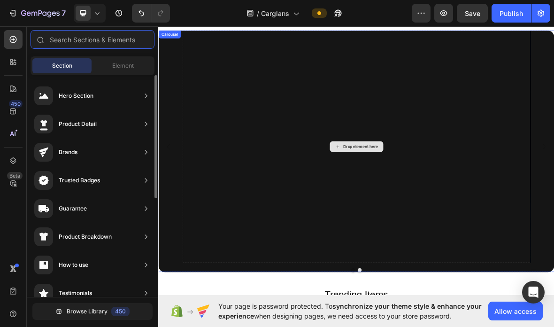
click at [127, 38] on input "text" at bounding box center [93, 39] width 124 height 19
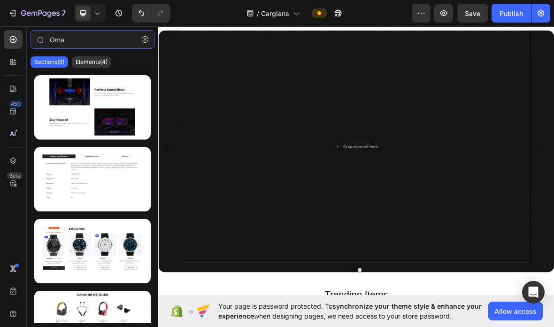
type input "Oma"
click at [101, 62] on p "Elements(4)" at bounding box center [92, 62] width 32 height 8
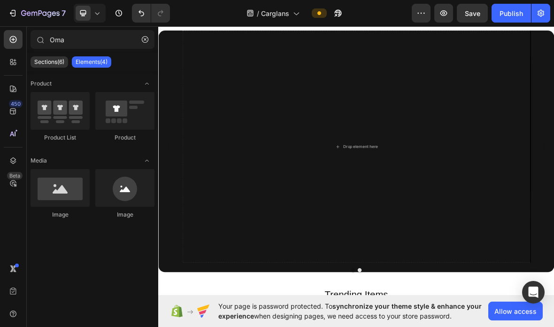
click at [117, 197] on div at bounding box center [124, 188] width 59 height 38
click at [448, 204] on div "Drop element here" at bounding box center [440, 199] width 76 height 15
click at [56, 183] on div at bounding box center [60, 188] width 59 height 38
click at [69, 194] on div at bounding box center [60, 188] width 59 height 38
click at [68, 185] on div at bounding box center [60, 188] width 59 height 38
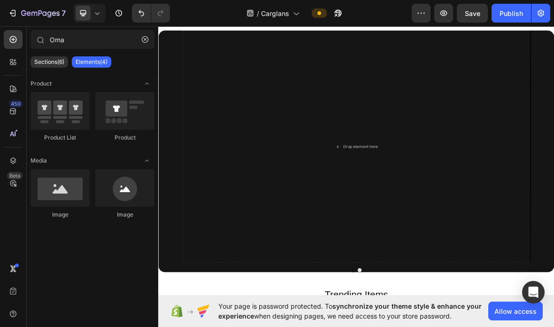
click at [65, 198] on div at bounding box center [60, 188] width 59 height 38
click at [66, 212] on div "Image" at bounding box center [60, 214] width 59 height 8
click at [69, 219] on div "Image Image" at bounding box center [93, 198] width 124 height 58
click at [63, 214] on div "Image" at bounding box center [60, 214] width 59 height 8
click at [326, 15] on div at bounding box center [319, 12] width 15 height 9
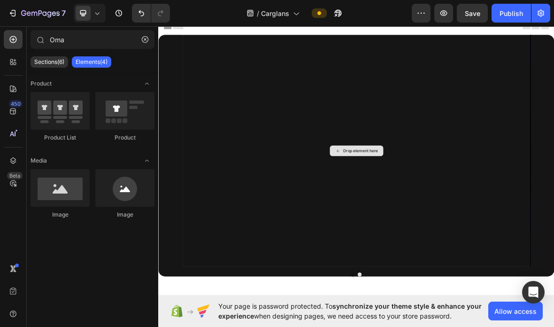
click at [186, 32] on icon at bounding box center [186, 31] width 15 height 4
click at [183, 25] on div "7 / Carglans Preview Save Publish" at bounding box center [277, 13] width 554 height 27
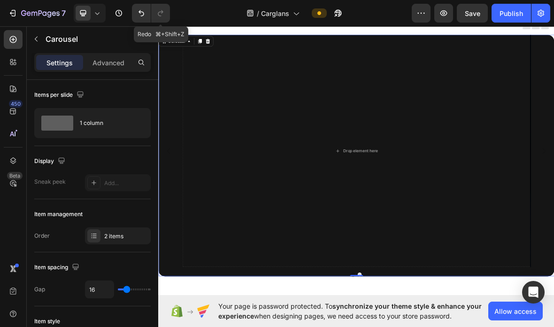
click at [169, 22] on div "Undo/Redo" at bounding box center [160, 13] width 19 height 19
click at [197, 19] on div "/ Carglans" at bounding box center [294, 13] width 234 height 19
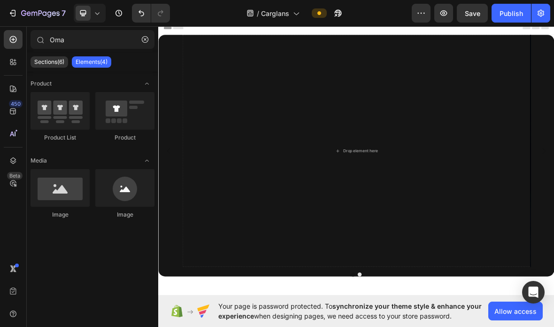
click at [185, 32] on icon at bounding box center [186, 31] width 15 height 4
click at [184, 26] on div "7 / Carglans Preview Save Publish" at bounding box center [277, 13] width 554 height 27
click at [116, 115] on div at bounding box center [124, 111] width 59 height 38
click at [69, 112] on div at bounding box center [60, 111] width 59 height 38
click at [143, 31] on input "Oma" at bounding box center [93, 39] width 124 height 19
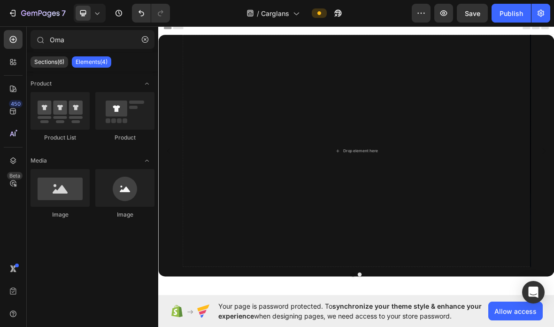
click at [141, 37] on button "button" at bounding box center [145, 39] width 15 height 15
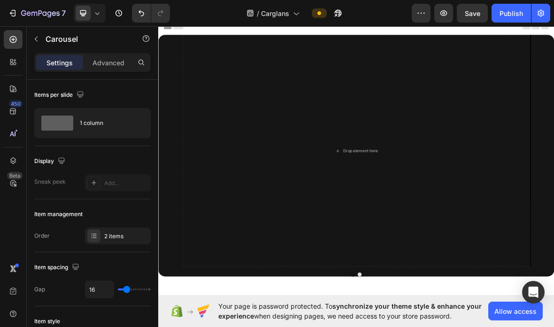
click at [166, 314] on div "Drop element here Image" at bounding box center [439, 205] width 563 height 330
click at [183, 299] on div "Drop element here Image" at bounding box center [439, 205] width 563 height 330
click at [289, 245] on div "Drop element here" at bounding box center [440, 205] width 496 height 330
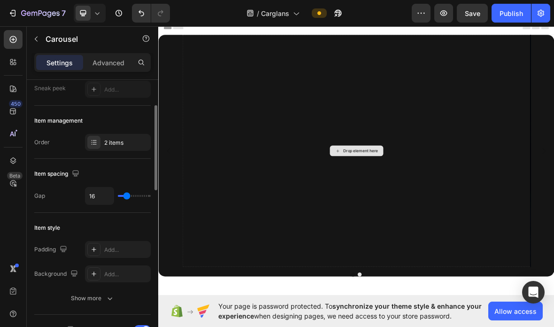
scroll to position [94, 0]
click at [182, 285] on div "Drop element here Image" at bounding box center [439, 205] width 563 height 330
click at [163, 321] on div "Drop element here Image" at bounding box center [439, 205] width 563 height 330
click at [176, 321] on div "Drop element here Image" at bounding box center [439, 205] width 563 height 330
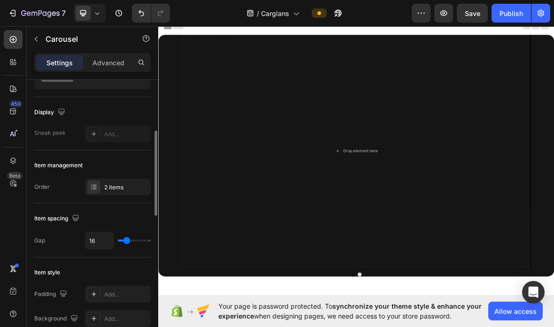
scroll to position [0, 0]
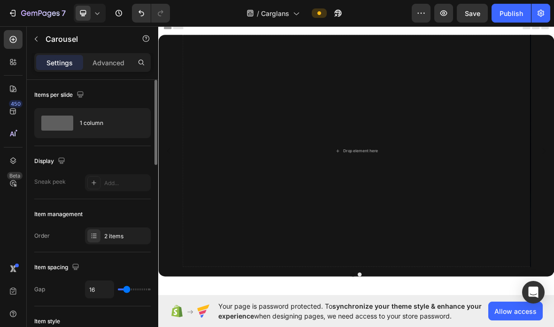
click at [259, 239] on div "Drop element here" at bounding box center [440, 205] width 496 height 330
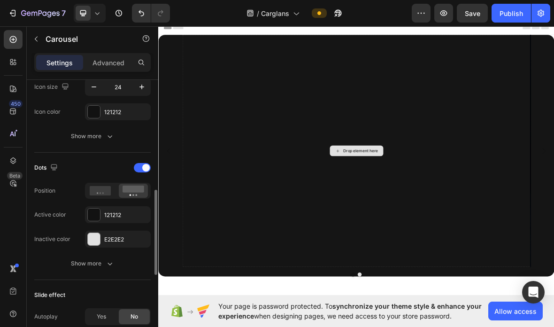
scroll to position [408, 0]
click at [137, 187] on rect at bounding box center [134, 188] width 22 height 7
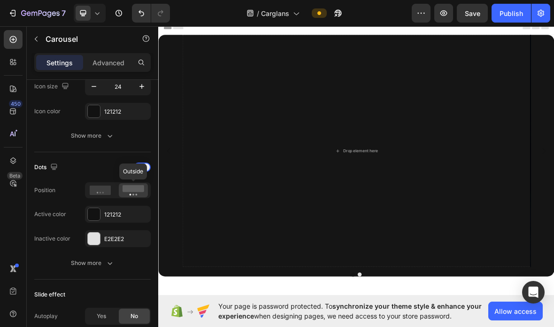
click at [103, 193] on circle at bounding box center [102, 192] width 1 height 1
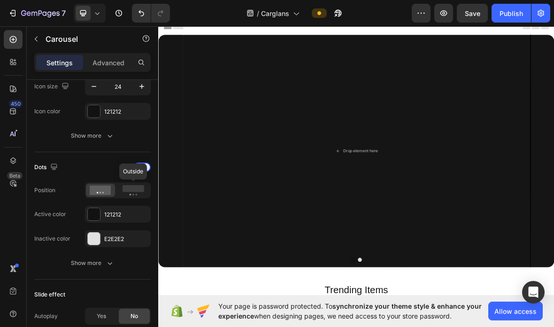
click at [136, 196] on div at bounding box center [133, 190] width 29 height 14
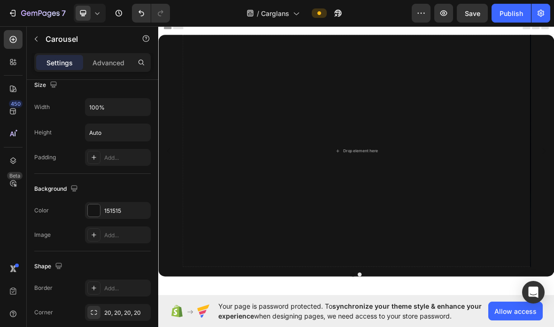
scroll to position [827, 0]
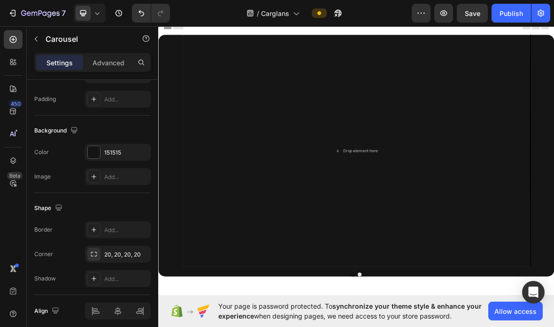
click at [0, 0] on icon "button" at bounding box center [0, 0] width 0 height 0
click at [553, 203] on div "Drop element here" at bounding box center [440, 205] width 496 height 330
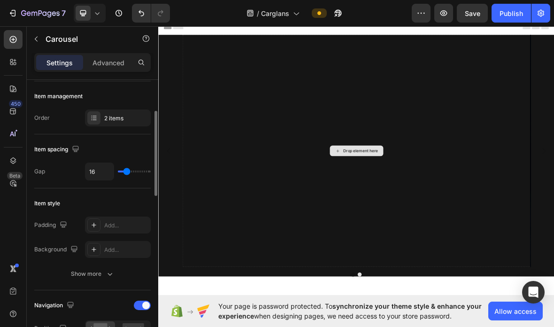
scroll to position [117, 0]
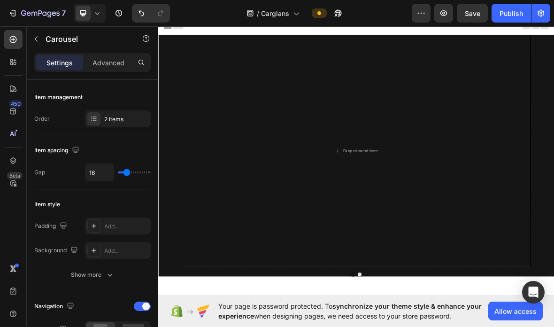
click at [123, 122] on div "2 items" at bounding box center [126, 119] width 44 height 8
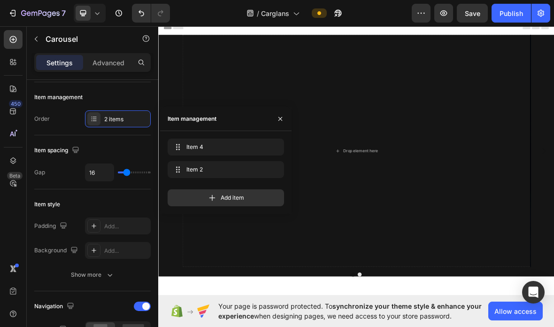
click at [248, 201] on div "Add item" at bounding box center [226, 197] width 116 height 17
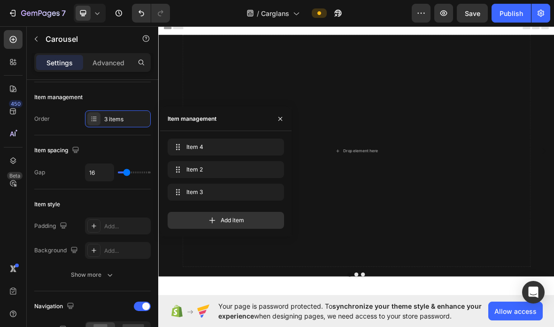
scroll to position [0, 0]
click at [273, 130] on div "Item management" at bounding box center [225, 119] width 131 height 24
click at [282, 126] on button "button" at bounding box center [280, 118] width 15 height 15
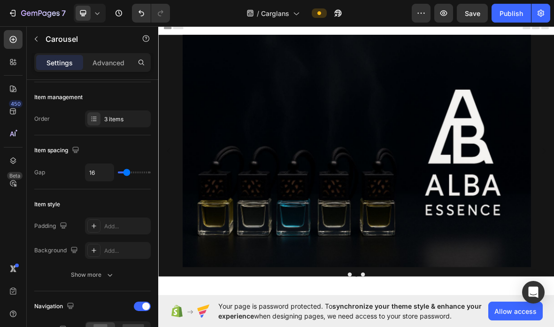
click at [97, 121] on icon at bounding box center [94, 119] width 8 height 8
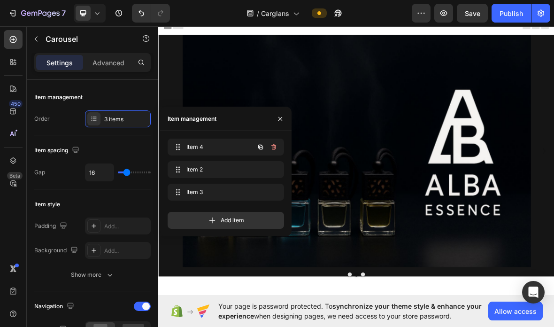
click at [279, 150] on button "button" at bounding box center [273, 146] width 13 height 13
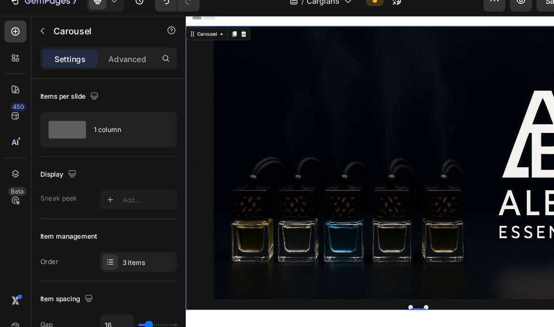
click at [98, 212] on div "Item management Order 3 items" at bounding box center [92, 225] width 116 height 53
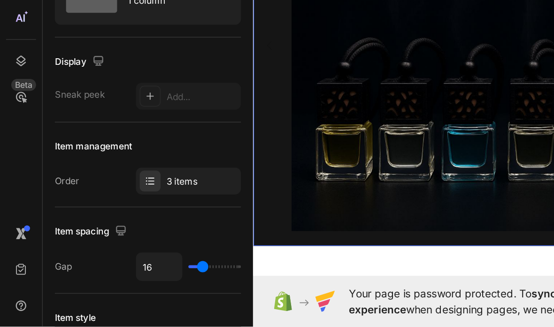
click at [93, 232] on icon at bounding box center [94, 236] width 8 height 8
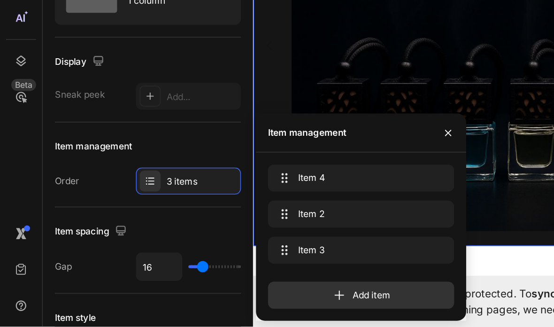
click at [113, 232] on div "3 items" at bounding box center [126, 236] width 44 height 8
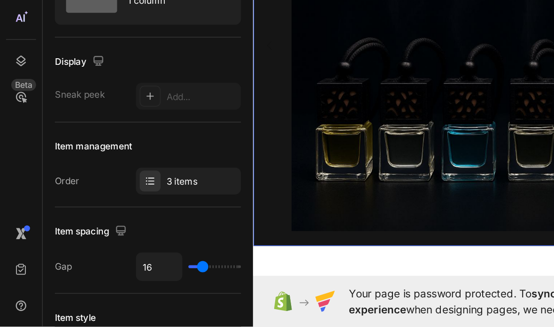
click at [100, 227] on div "3 items" at bounding box center [118, 235] width 66 height 17
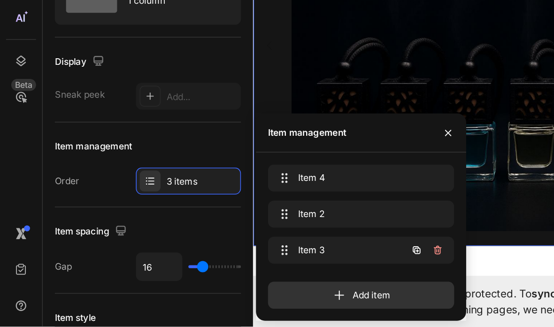
click at [268, 225] on div "Item 4 Item 4" at bounding box center [226, 233] width 116 height 17
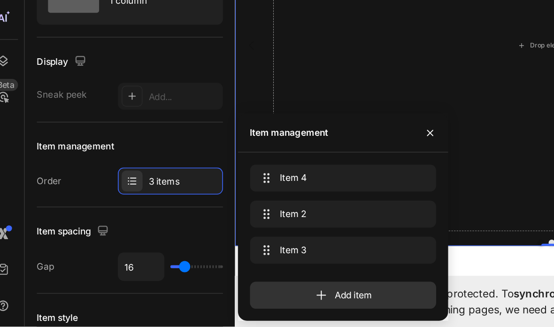
click at [261, 225] on div "Item 4 Item 4" at bounding box center [226, 233] width 116 height 17
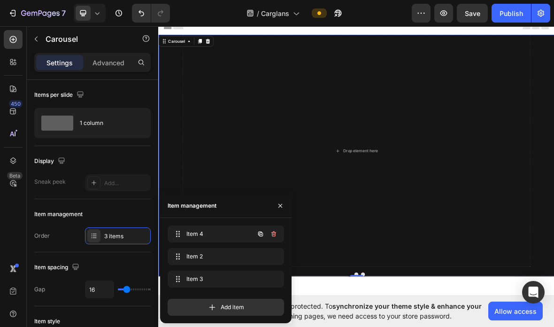
click at [281, 209] on icon "button" at bounding box center [280, 206] width 8 height 8
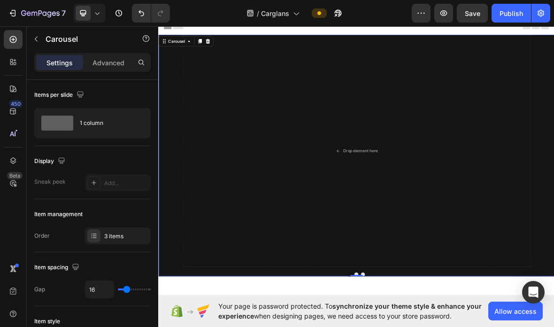
click at [143, 8] on button "Undo/Redo" at bounding box center [141, 13] width 19 height 19
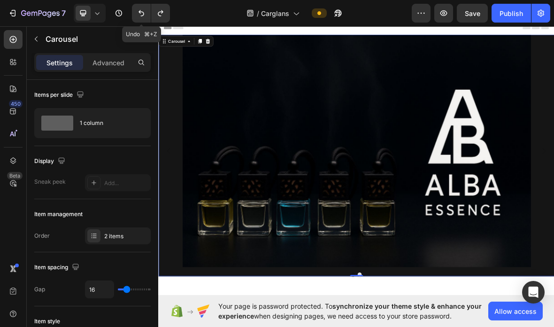
click at [143, 22] on button "Undo/Redo" at bounding box center [141, 13] width 19 height 19
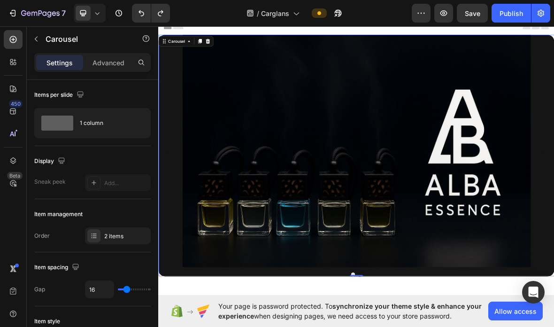
click at [553, 226] on div "Drop element here Image" at bounding box center [439, 205] width 563 height 330
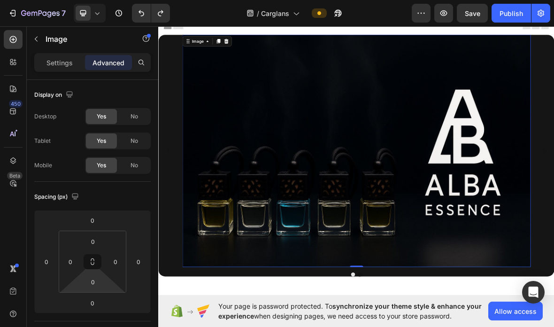
click at [89, 284] on input "0" at bounding box center [93, 282] width 19 height 14
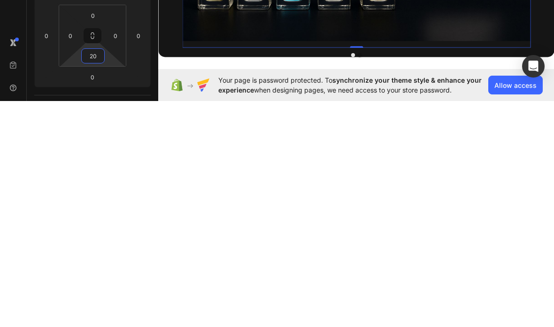
type input "2"
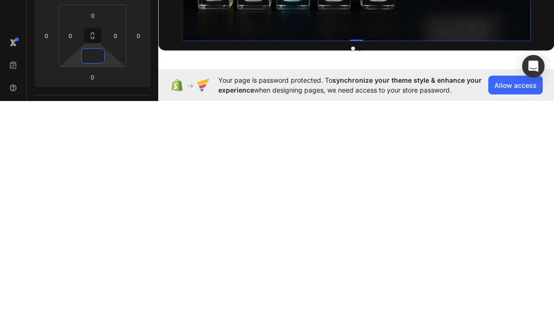
type input "0"
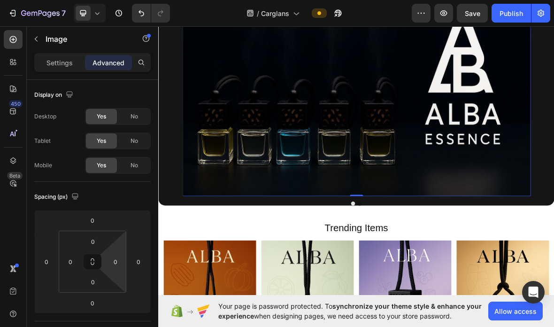
scroll to position [109, 0]
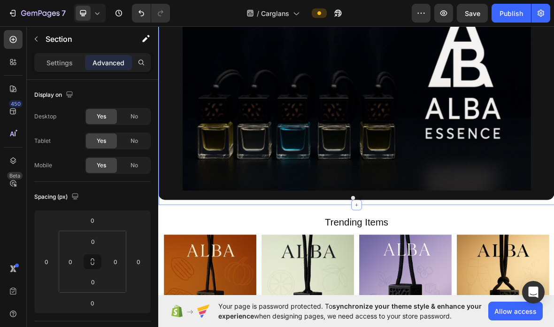
click at [436, 283] on div at bounding box center [439, 282] width 15 height 15
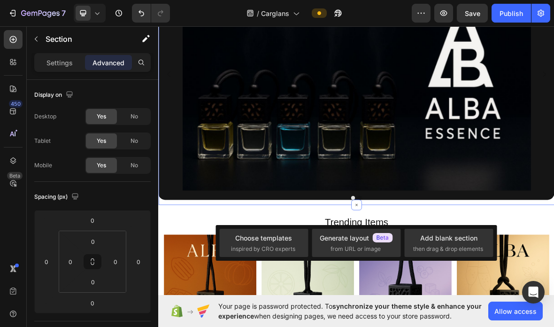
click at [471, 244] on div "Add blank section then drag & drop elements" at bounding box center [448, 243] width 71 height 20
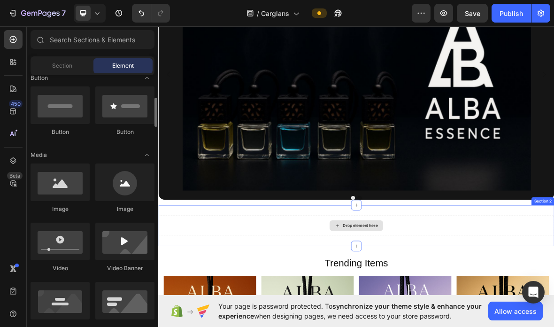
scroll to position [224, 0]
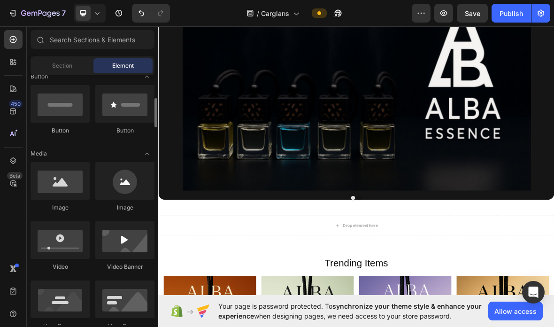
click at [113, 115] on div at bounding box center [124, 104] width 59 height 38
click at [130, 113] on div at bounding box center [124, 104] width 59 height 38
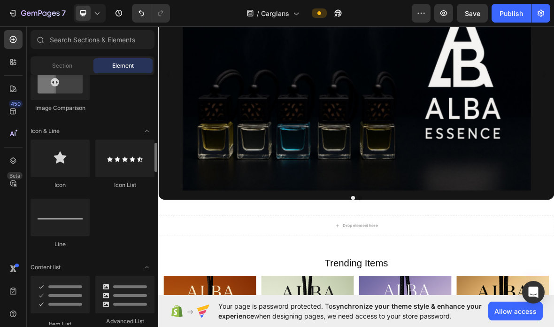
scroll to position [559, 0]
click at [74, 163] on div at bounding box center [60, 160] width 59 height 38
click at [71, 161] on div at bounding box center [60, 160] width 59 height 38
click at [407, 319] on div "Drop element here" at bounding box center [440, 311] width 76 height 15
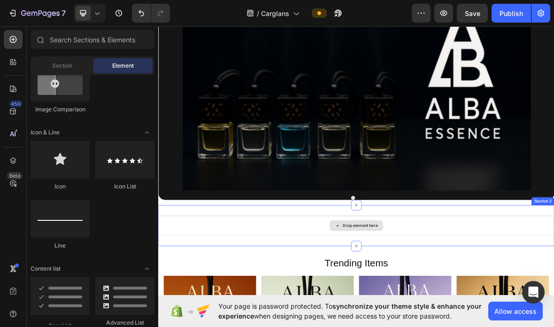
click at [431, 313] on div "Drop element here" at bounding box center [446, 312] width 50 height 8
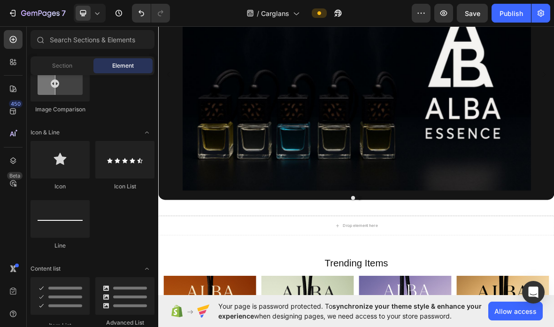
click at [74, 166] on div at bounding box center [60, 160] width 59 height 38
click at [74, 164] on div at bounding box center [60, 160] width 59 height 38
click at [76, 160] on div at bounding box center [60, 160] width 59 height 38
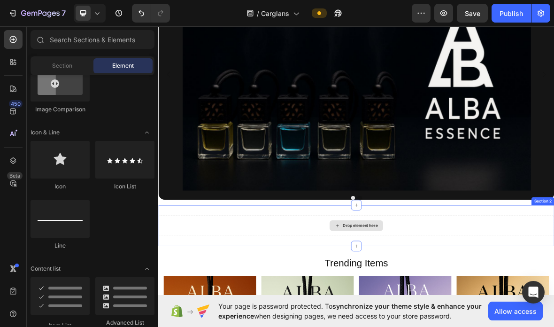
click at [428, 308] on div "Drop element here" at bounding box center [446, 312] width 50 height 8
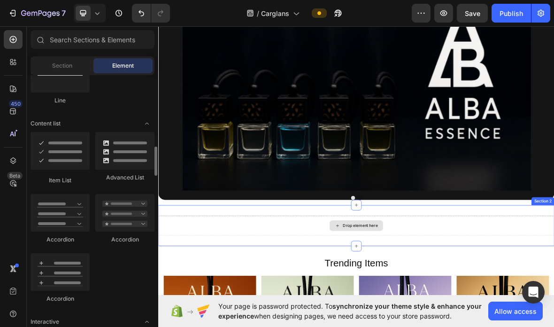
scroll to position [705, 0]
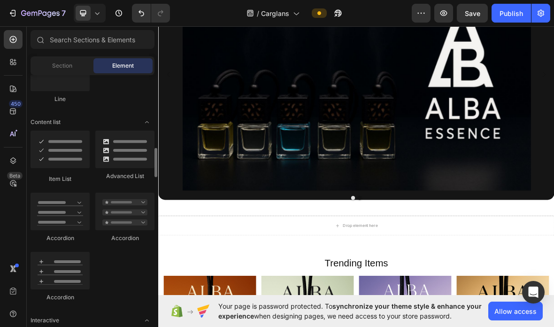
click at [70, 158] on div at bounding box center [60, 149] width 59 height 38
click at [68, 157] on div at bounding box center [60, 148] width 59 height 38
click at [62, 155] on div at bounding box center [60, 148] width 59 height 38
